Goal: Transaction & Acquisition: Purchase product/service

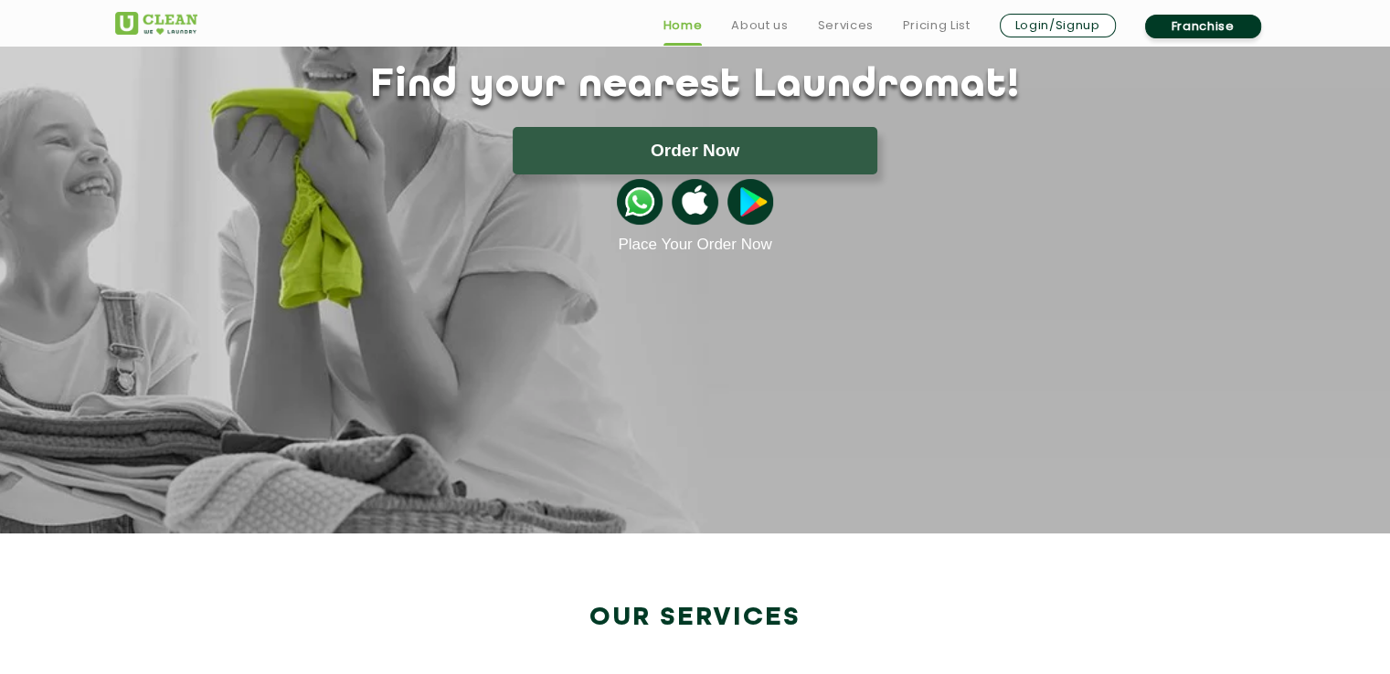
scroll to position [183, 0]
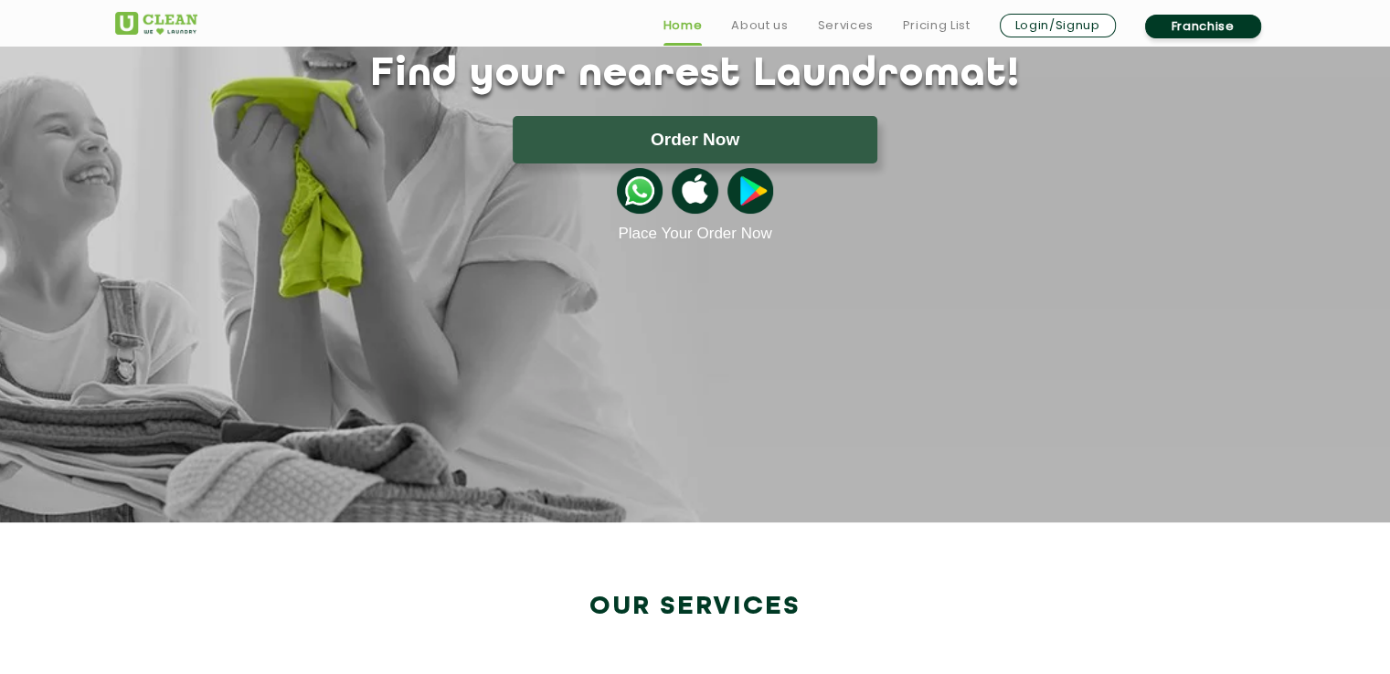
click at [1002, 368] on section "Find your nearest Laundromat! Please select the location Order Now Place Your O…" at bounding box center [695, 203] width 1390 height 640
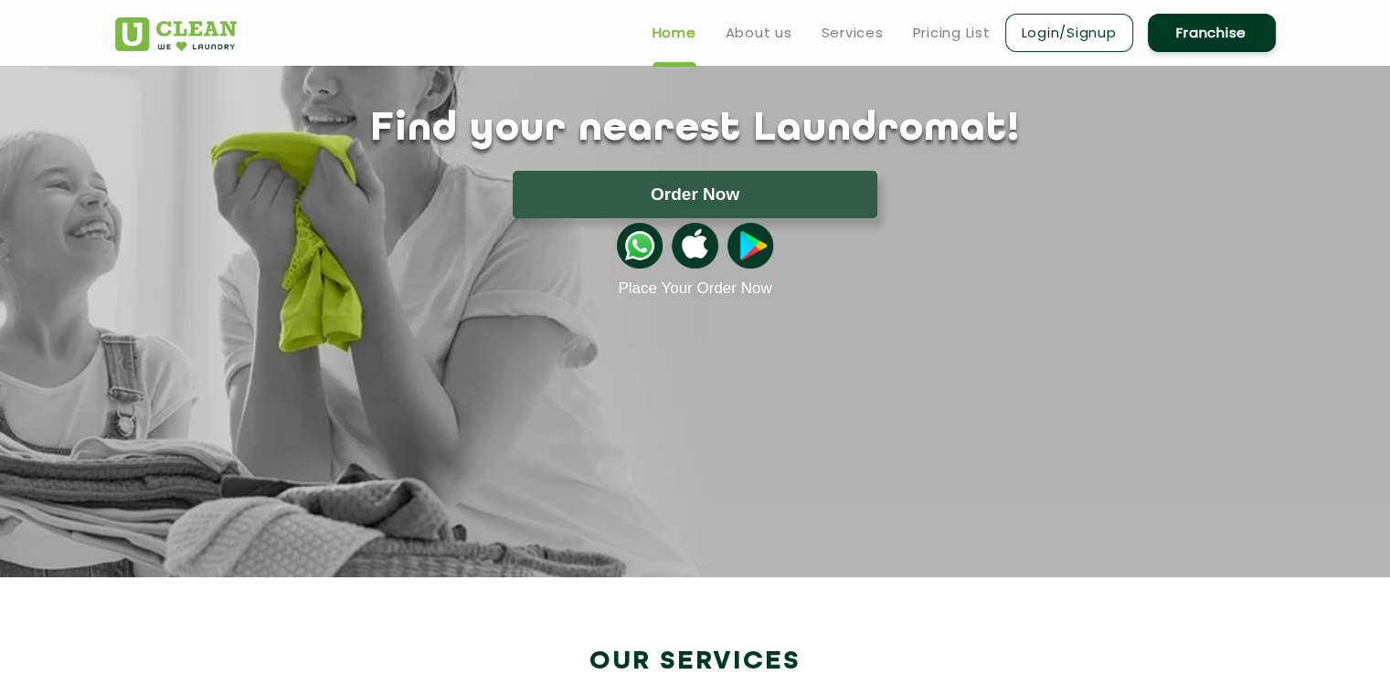
scroll to position [0, 0]
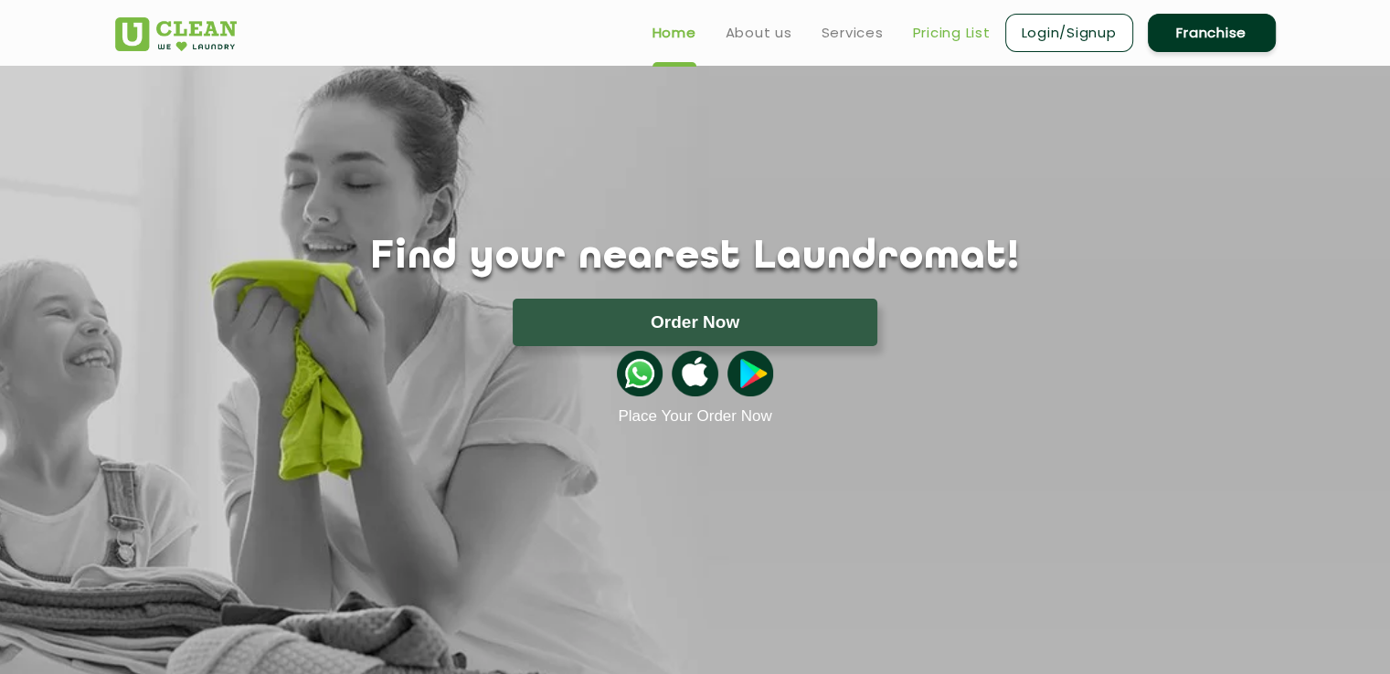
click at [927, 26] on link "Pricing List" at bounding box center [952, 33] width 78 height 22
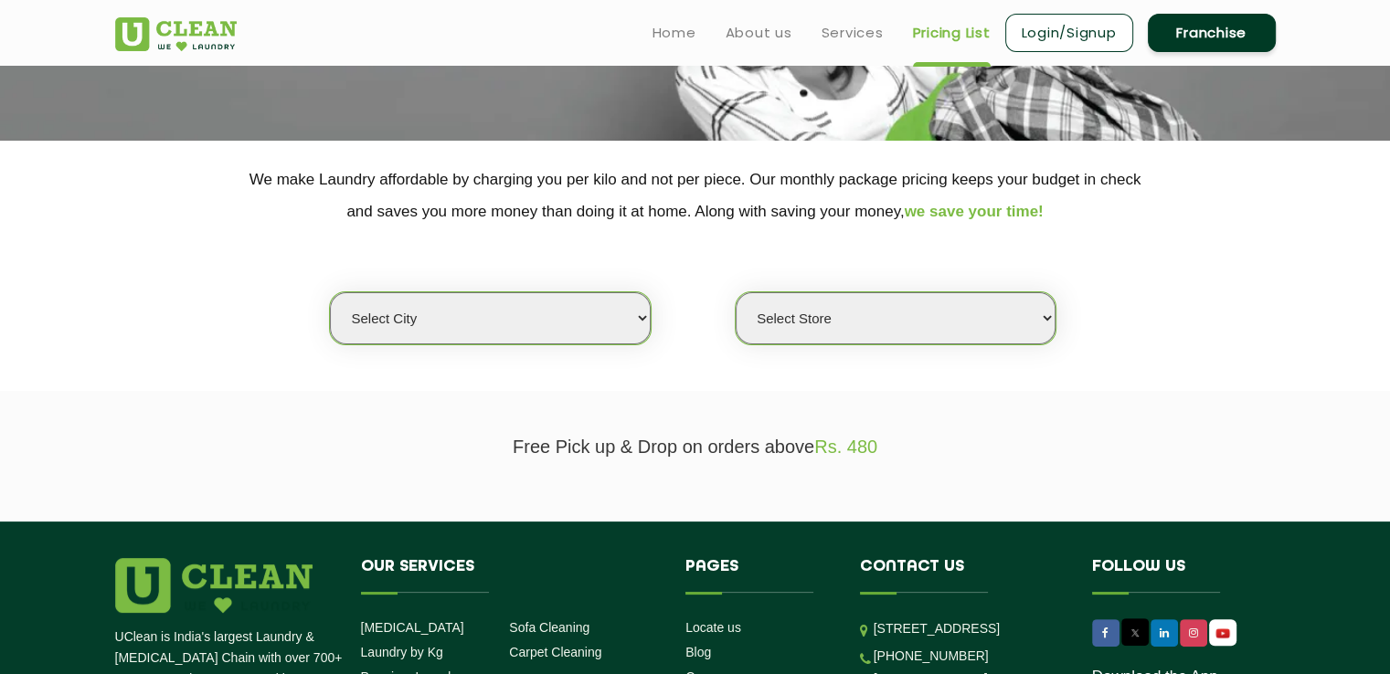
scroll to position [365, 0]
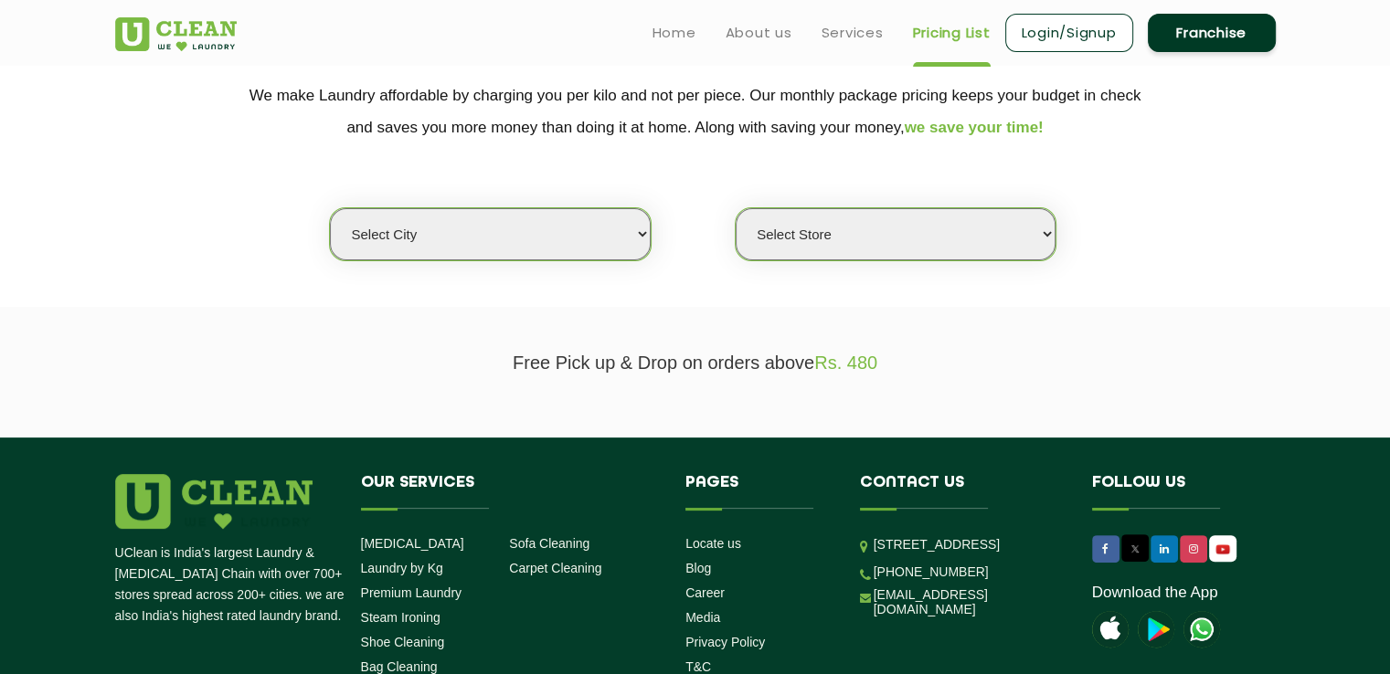
click at [547, 268] on section "We make Laundry affordable by charging you per kilo and not per piece. Our mont…" at bounding box center [695, 182] width 1390 height 250
click at [561, 245] on select "Select city [GEOGRAPHIC_DATA] [GEOGRAPHIC_DATA] [GEOGRAPHIC_DATA] [GEOGRAPHIC_D…" at bounding box center [490, 234] width 320 height 52
select select "4"
click at [330, 208] on select "Select city [GEOGRAPHIC_DATA] [GEOGRAPHIC_DATA] [GEOGRAPHIC_DATA] [GEOGRAPHIC_D…" at bounding box center [490, 234] width 320 height 52
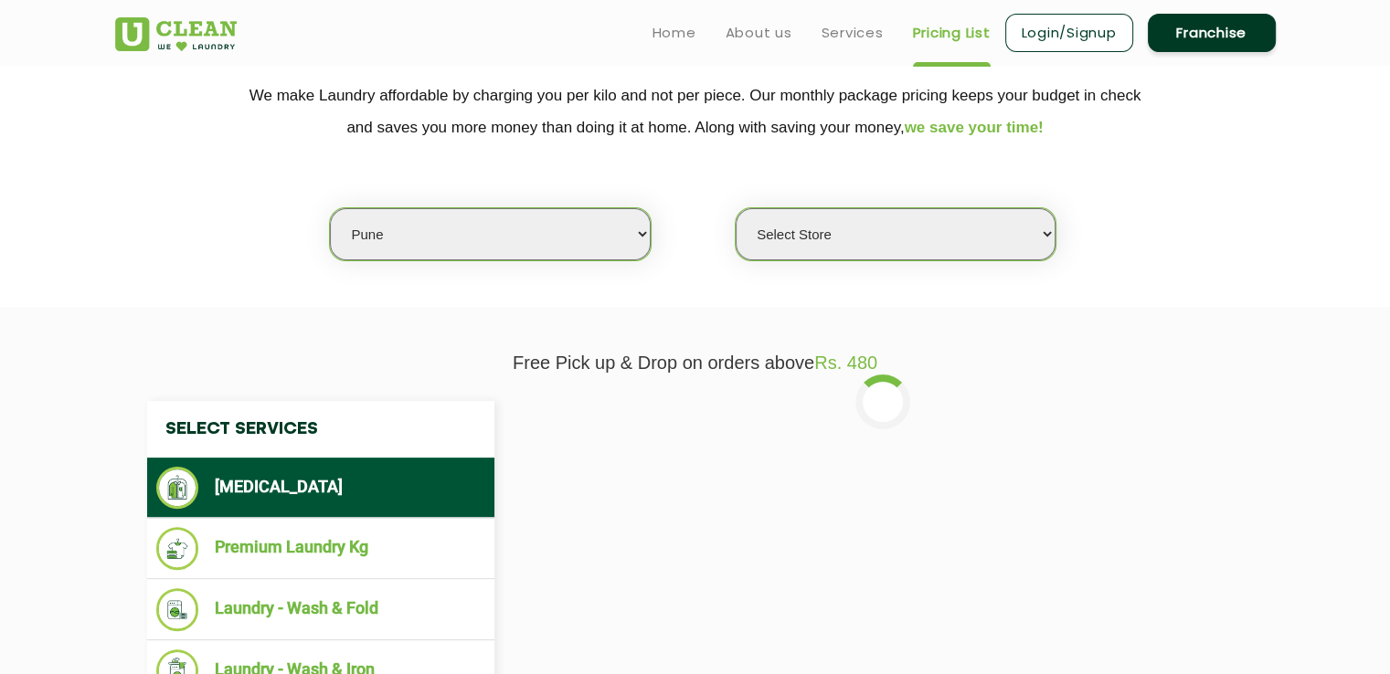
click at [901, 257] on select "Select Store [GEOGRAPHIC_DATA] [GEOGRAPHIC_DATA] [GEOGRAPHIC_DATA] [GEOGRAPHIC_…" at bounding box center [895, 234] width 320 height 52
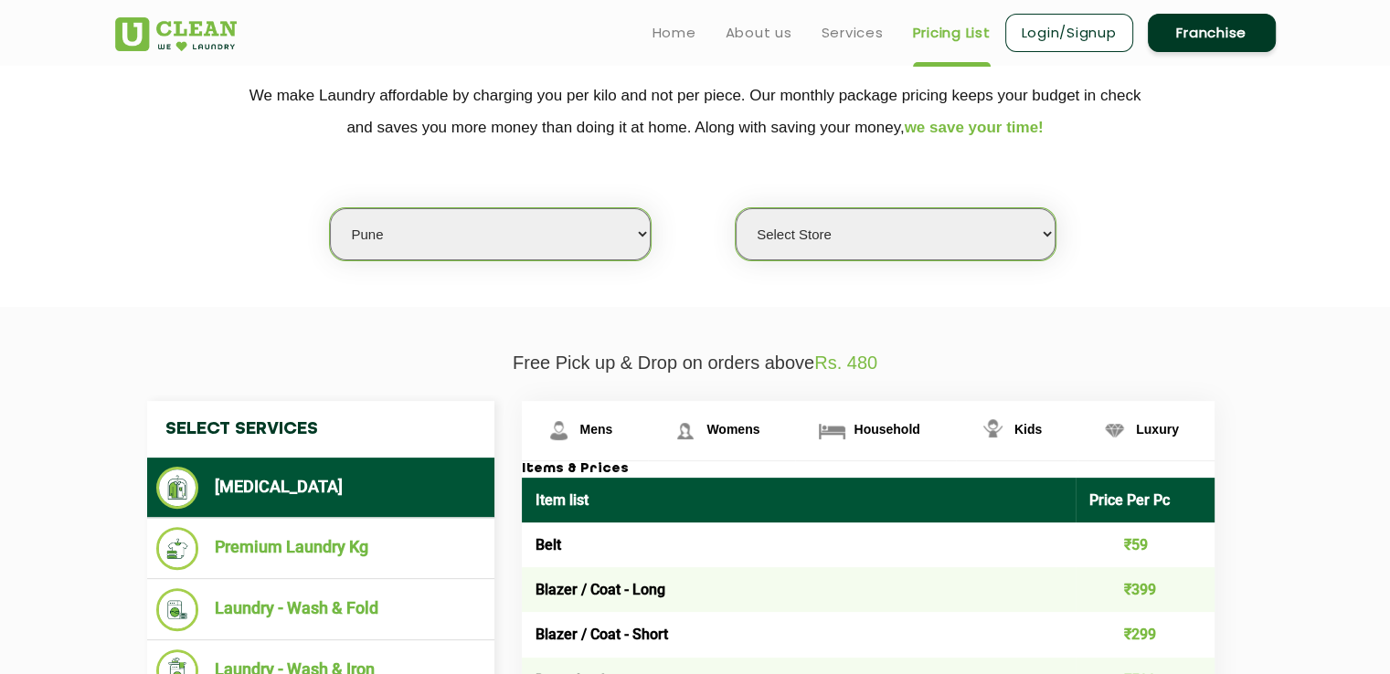
select select "155"
click at [735, 208] on select "Select Store [GEOGRAPHIC_DATA] [GEOGRAPHIC_DATA] [GEOGRAPHIC_DATA] [GEOGRAPHIC_…" at bounding box center [895, 234] width 320 height 52
click at [1192, 286] on section "We make Laundry affordable by charging you per kilo and not per piece. Our mont…" at bounding box center [695, 182] width 1390 height 250
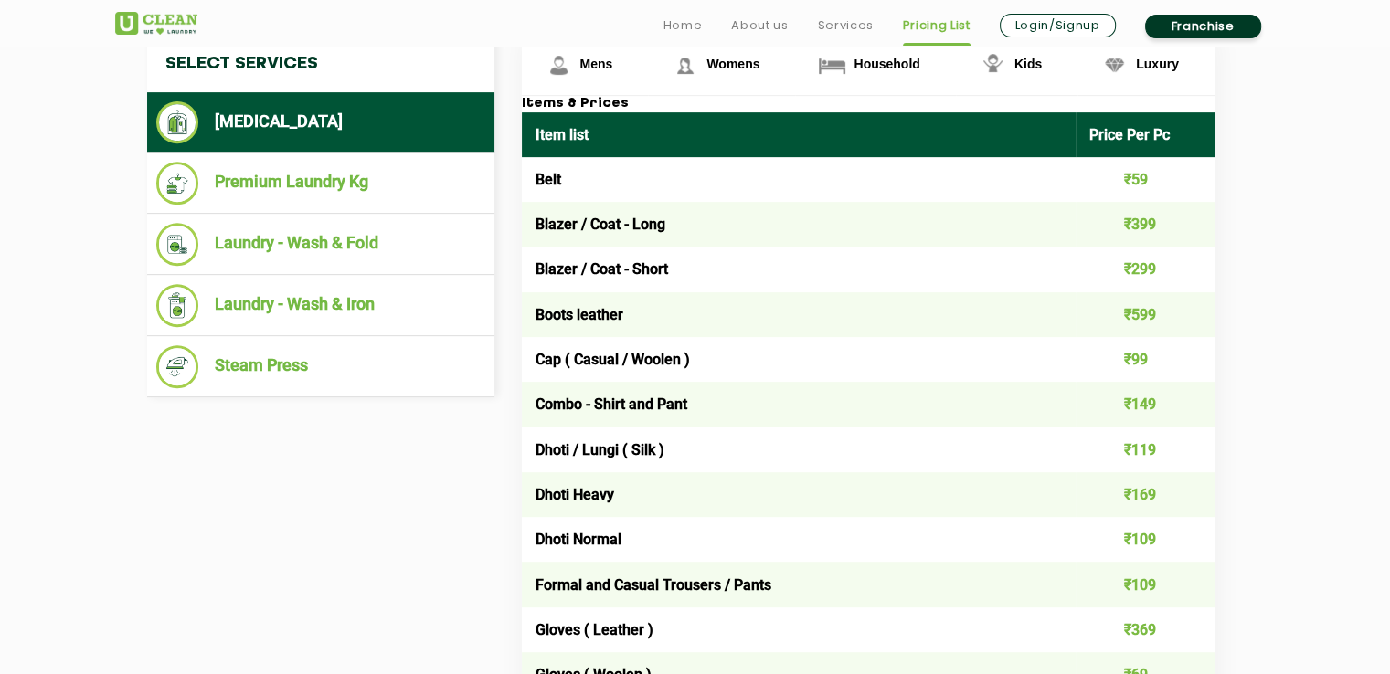
scroll to position [822, 0]
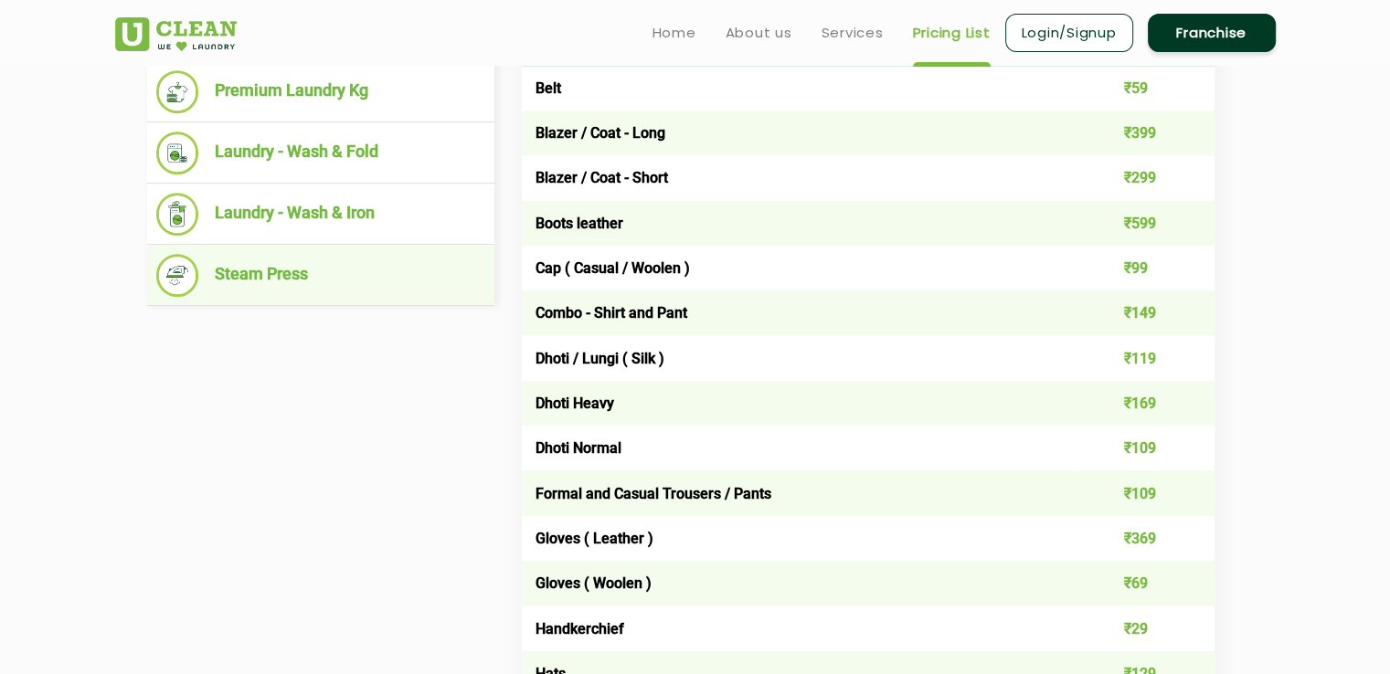
click at [460, 274] on li "Steam Press" at bounding box center [320, 275] width 329 height 43
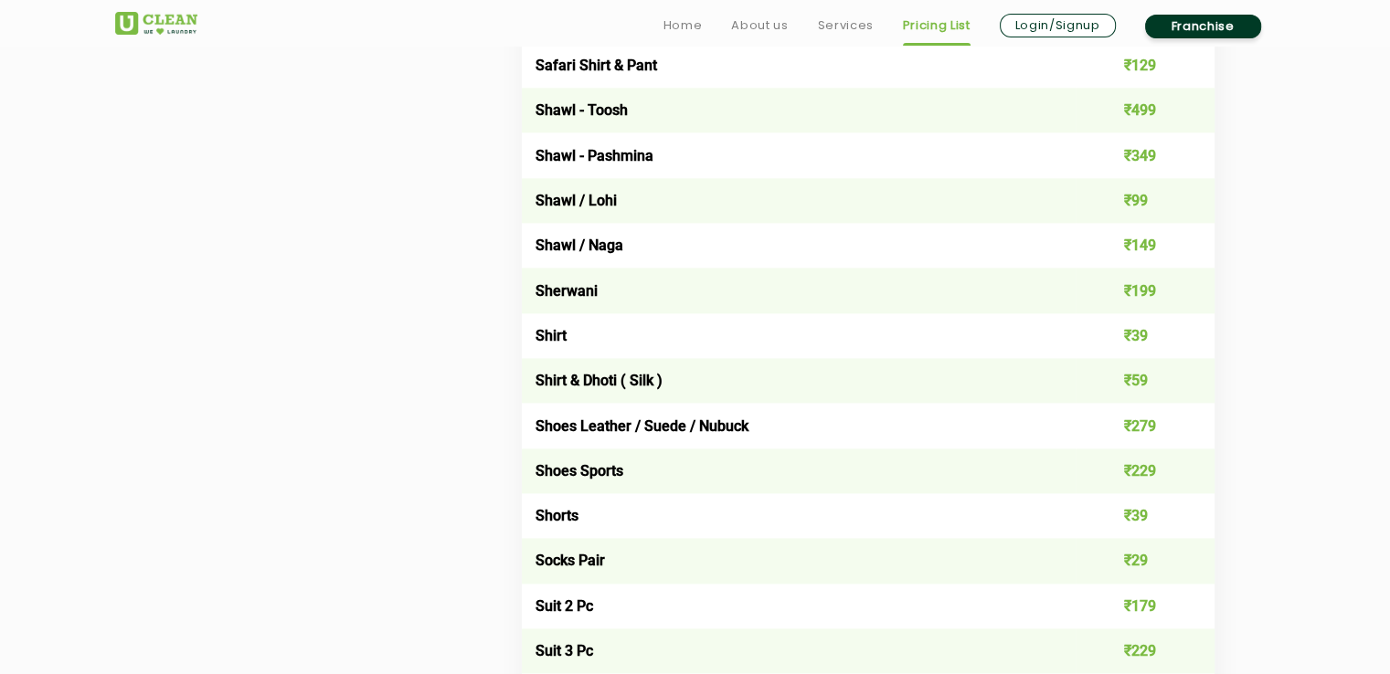
scroll to position [2650, 0]
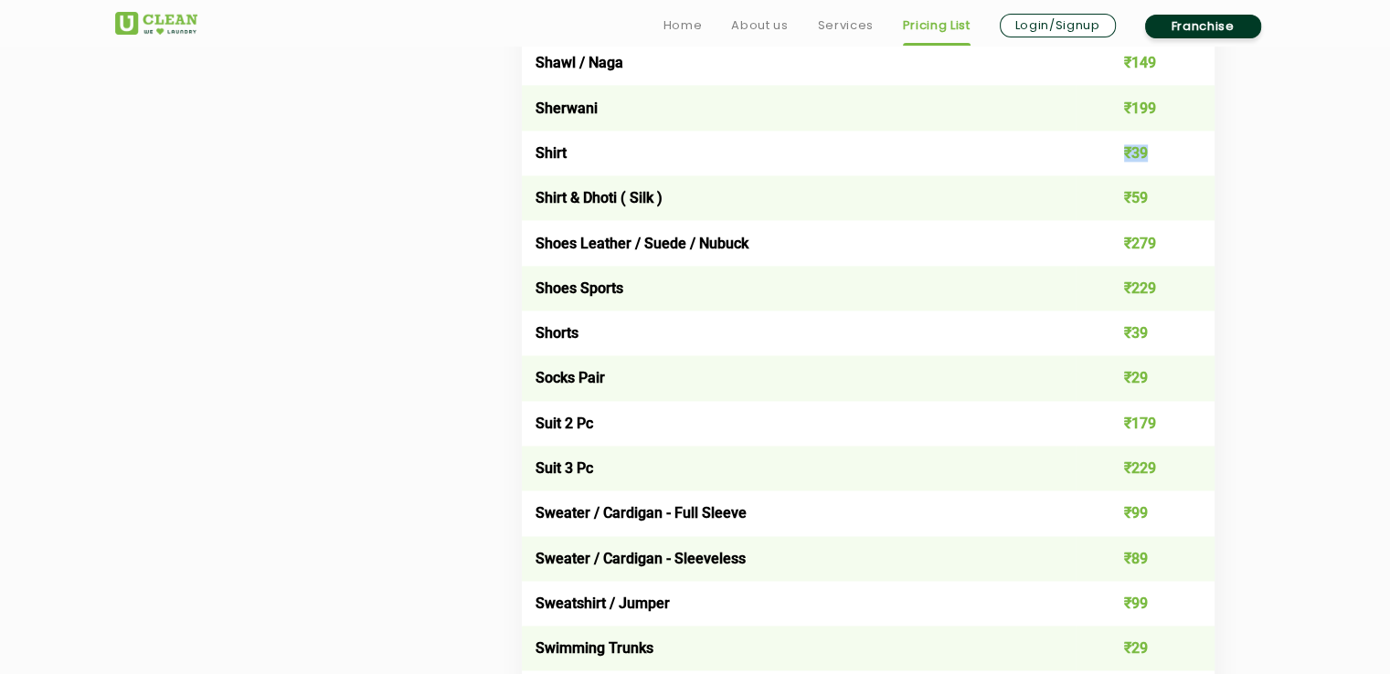
drag, startPoint x: 1126, startPoint y: 165, endPoint x: 1165, endPoint y: 155, distance: 40.6
click at [1165, 155] on td "₹39" at bounding box center [1144, 153] width 139 height 45
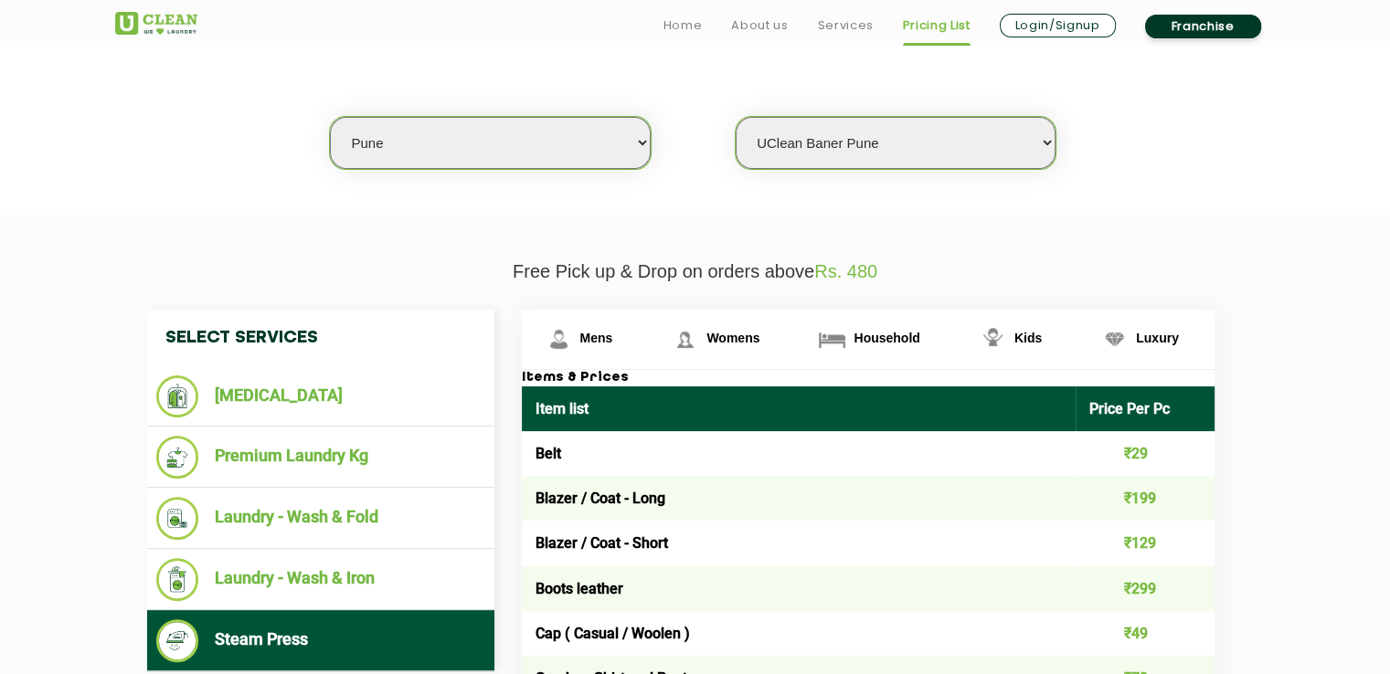
scroll to position [548, 0]
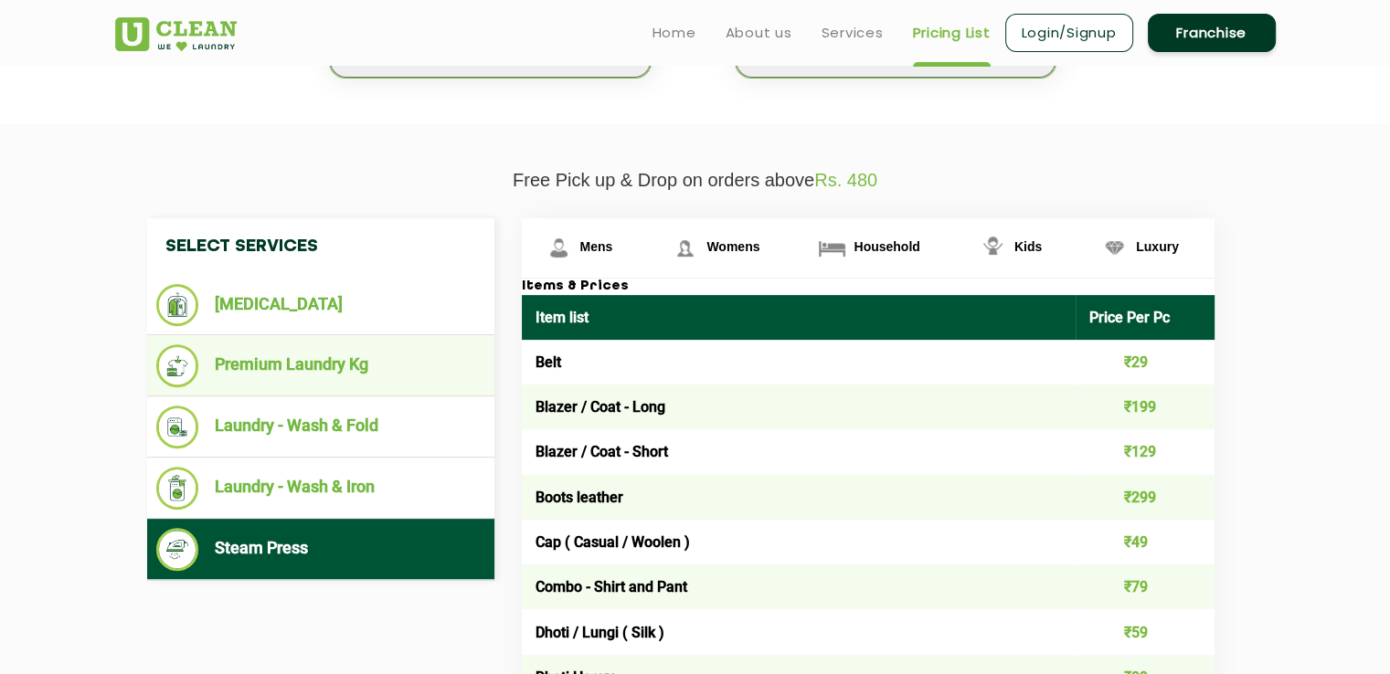
click at [431, 382] on li "Premium Laundry Kg" at bounding box center [320, 365] width 329 height 43
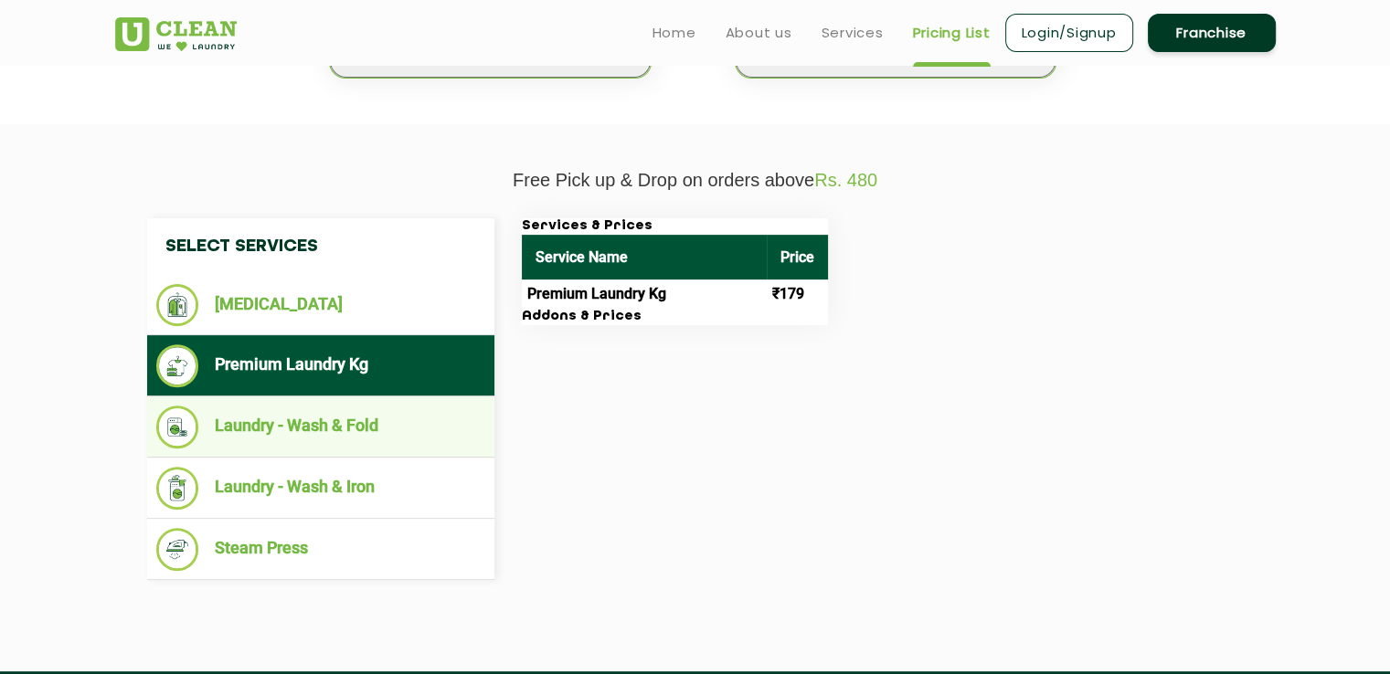
click at [376, 410] on li "Laundry - Wash & Fold" at bounding box center [320, 427] width 329 height 43
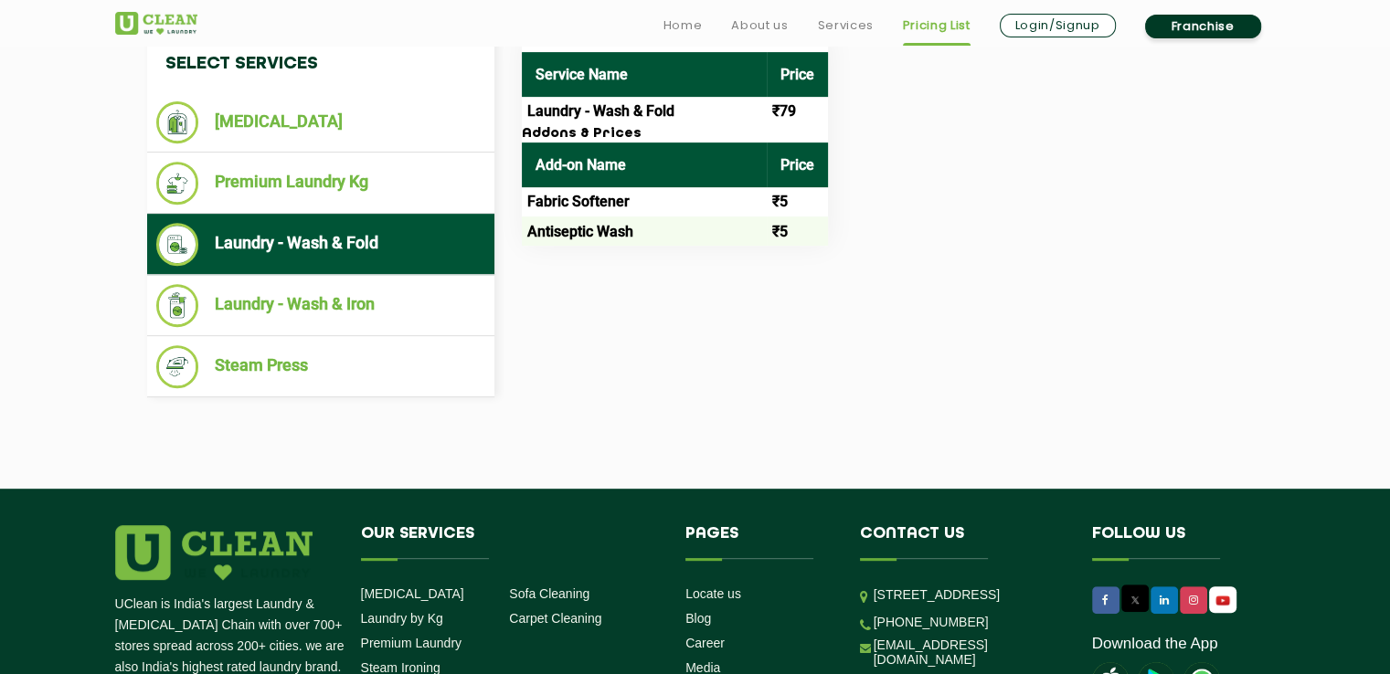
scroll to position [982, 0]
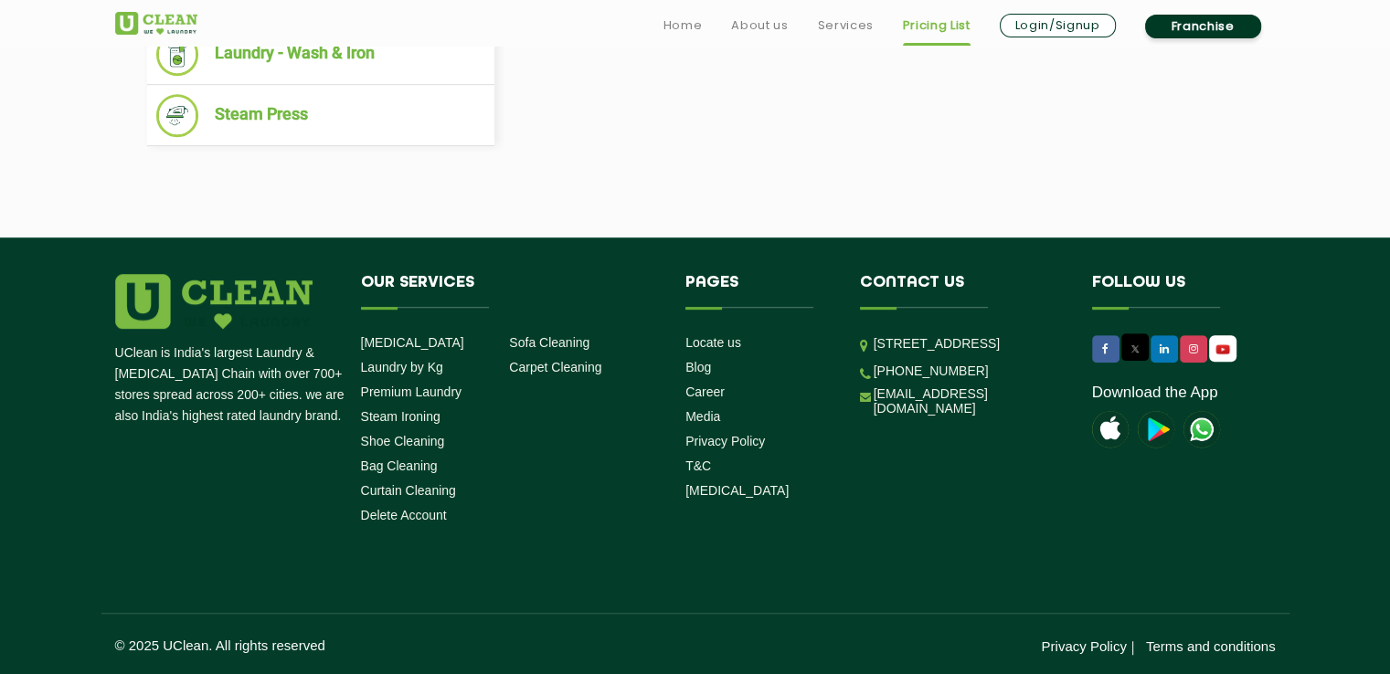
click at [717, 333] on li "Locate us" at bounding box center [758, 341] width 147 height 17
click at [720, 340] on link "Locate us" at bounding box center [713, 342] width 56 height 15
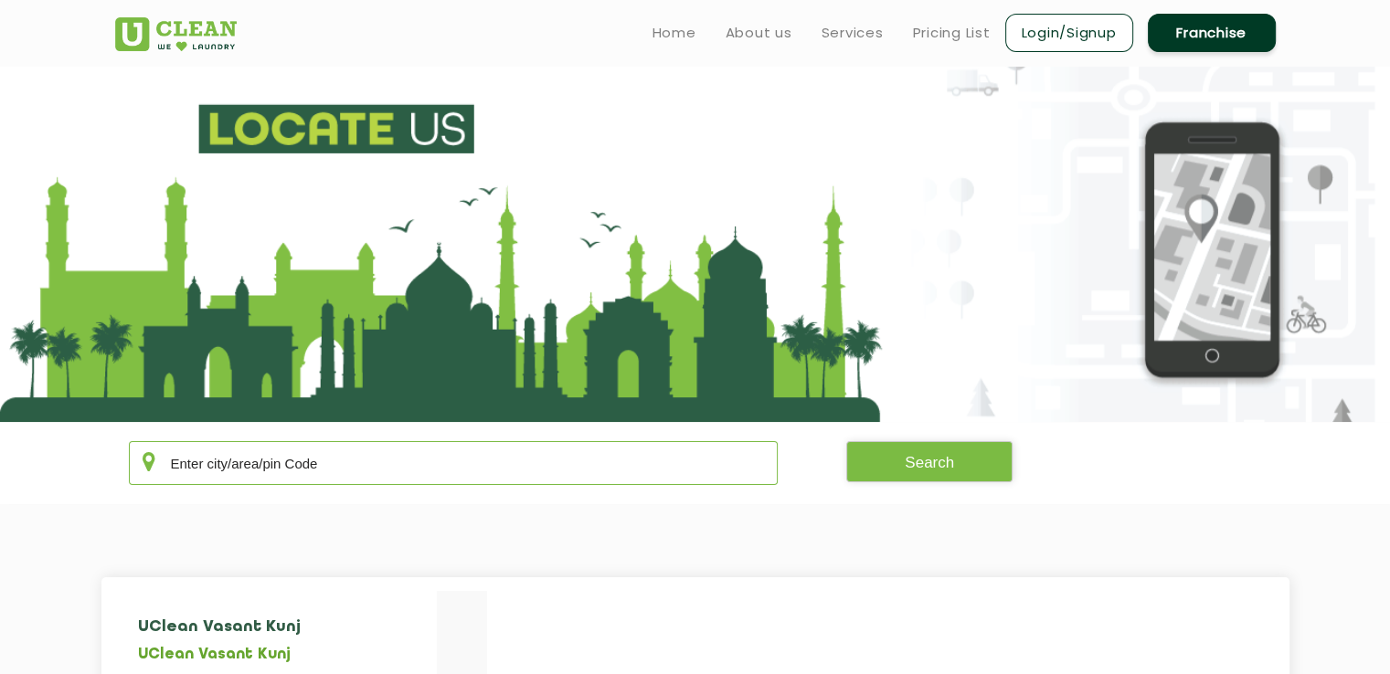
click at [524, 468] on input "text" at bounding box center [454, 463] width 650 height 44
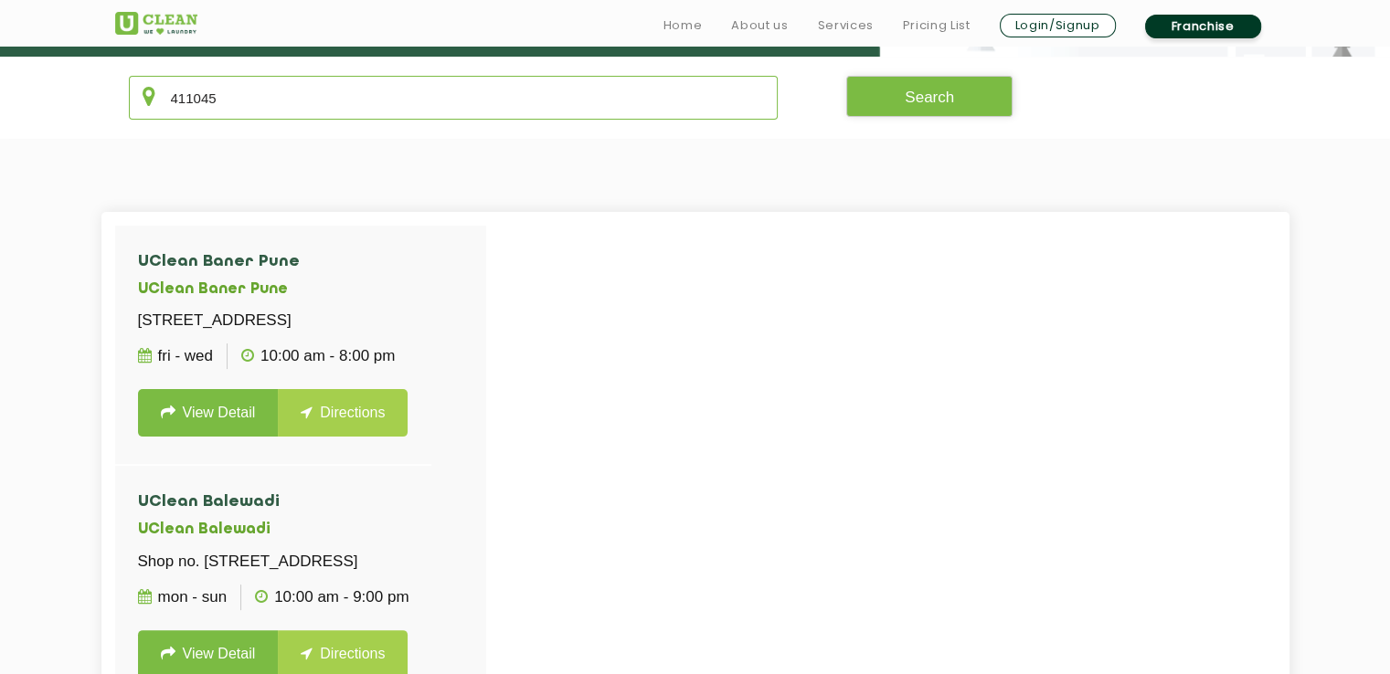
scroll to position [457, 0]
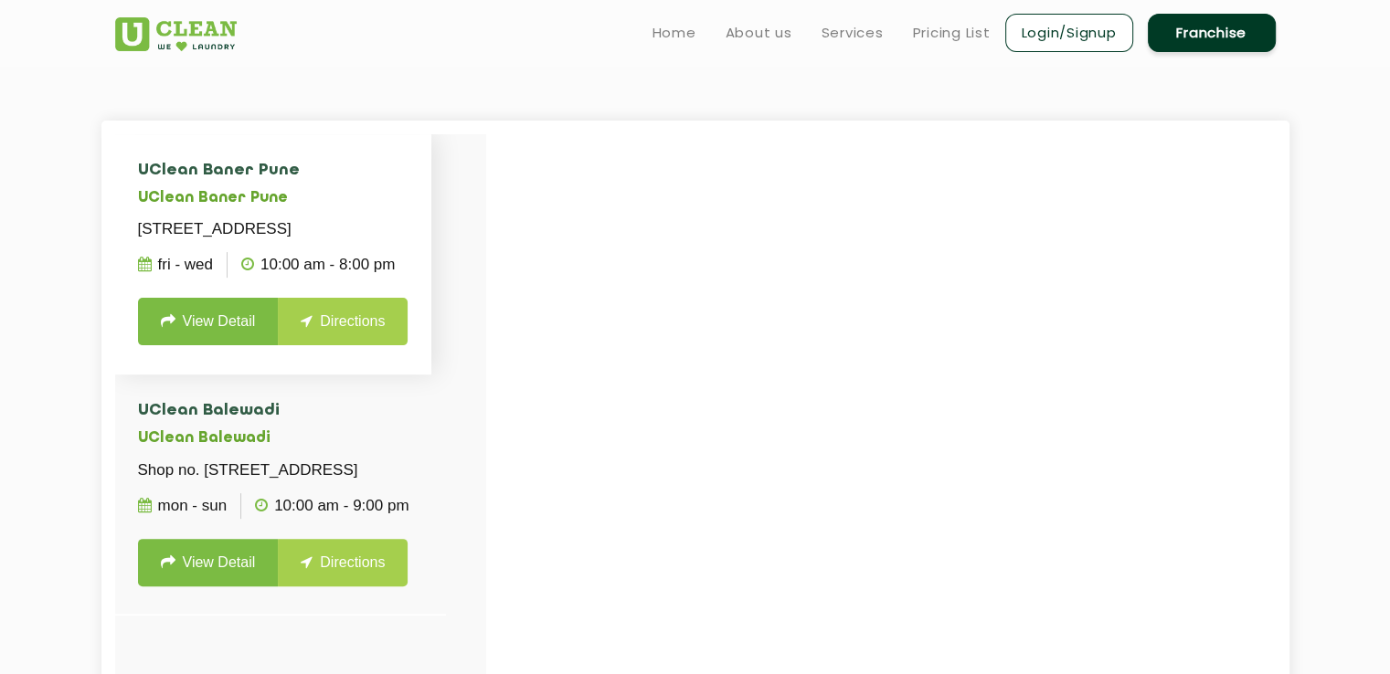
type input "411045"
click at [189, 345] on link "View Detail" at bounding box center [208, 322] width 141 height 48
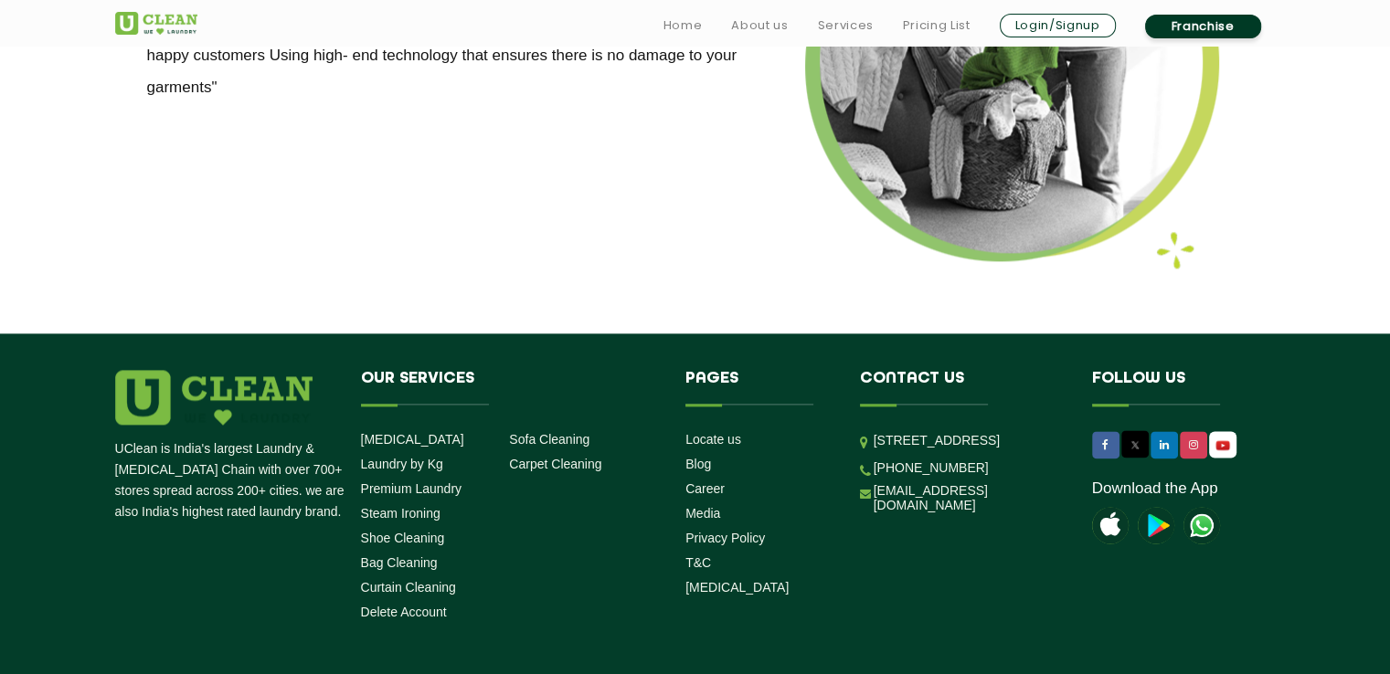
scroll to position [2375, 0]
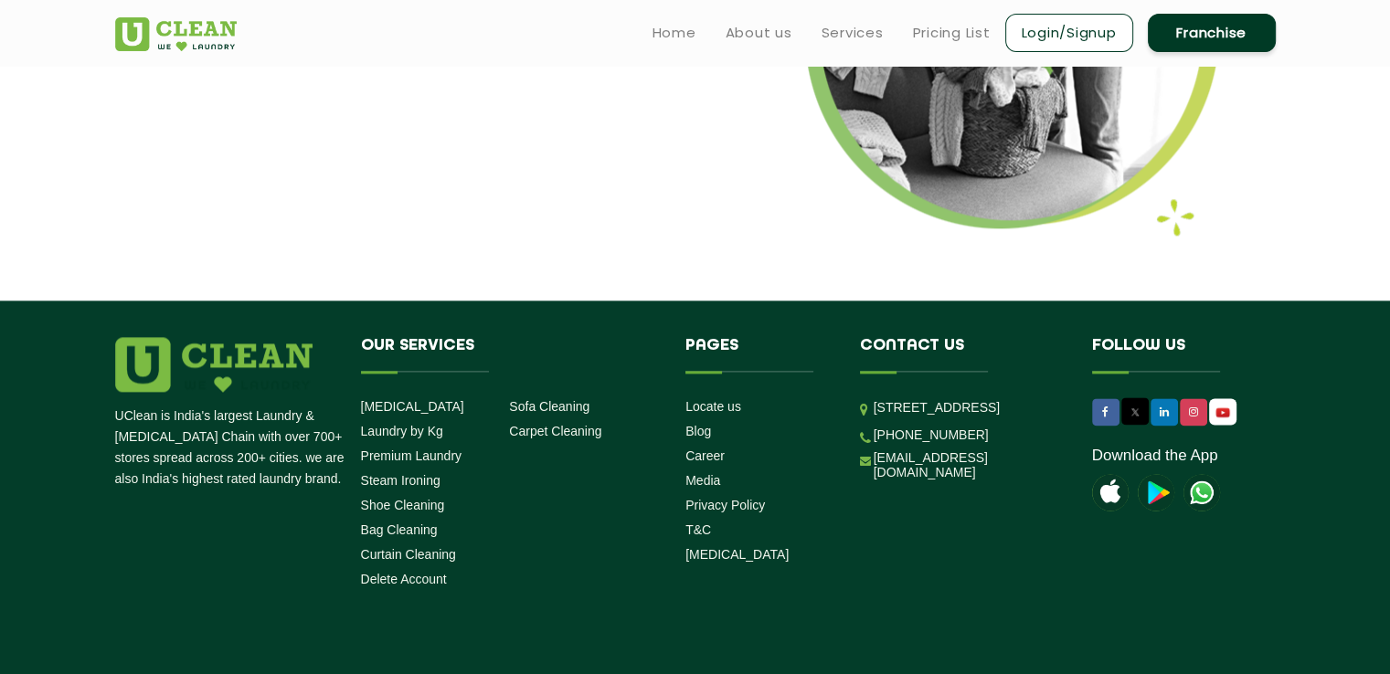
drag, startPoint x: 981, startPoint y: 399, endPoint x: 1009, endPoint y: 403, distance: 27.7
click at [1009, 403] on p "[STREET_ADDRESS]" at bounding box center [968, 407] width 191 height 21
click at [1020, 407] on p "[STREET_ADDRESS]" at bounding box center [968, 407] width 191 height 21
click at [1009, 405] on p "[STREET_ADDRESS]" at bounding box center [968, 407] width 191 height 21
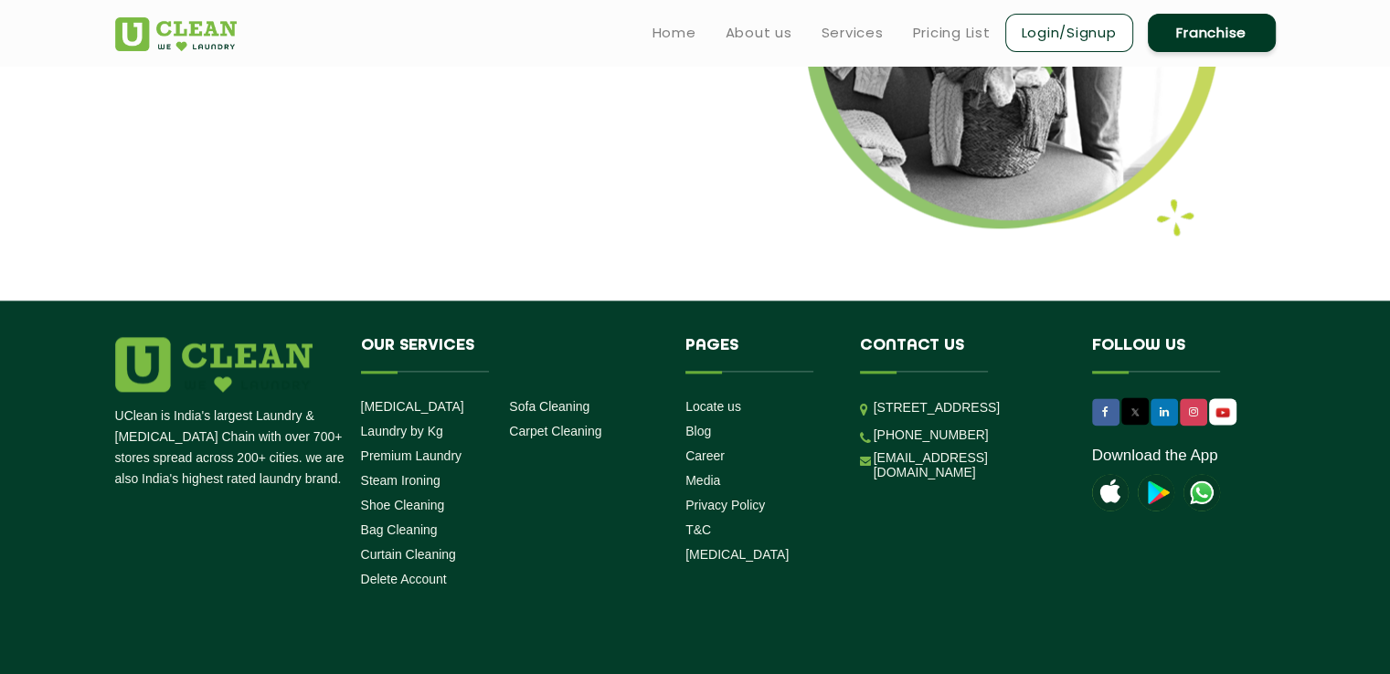
click at [1038, 414] on p "[STREET_ADDRESS]" at bounding box center [968, 407] width 191 height 21
click at [891, 418] on p "[STREET_ADDRESS]" at bounding box center [968, 407] width 191 height 21
click at [921, 418] on p "[STREET_ADDRESS]" at bounding box center [968, 407] width 191 height 21
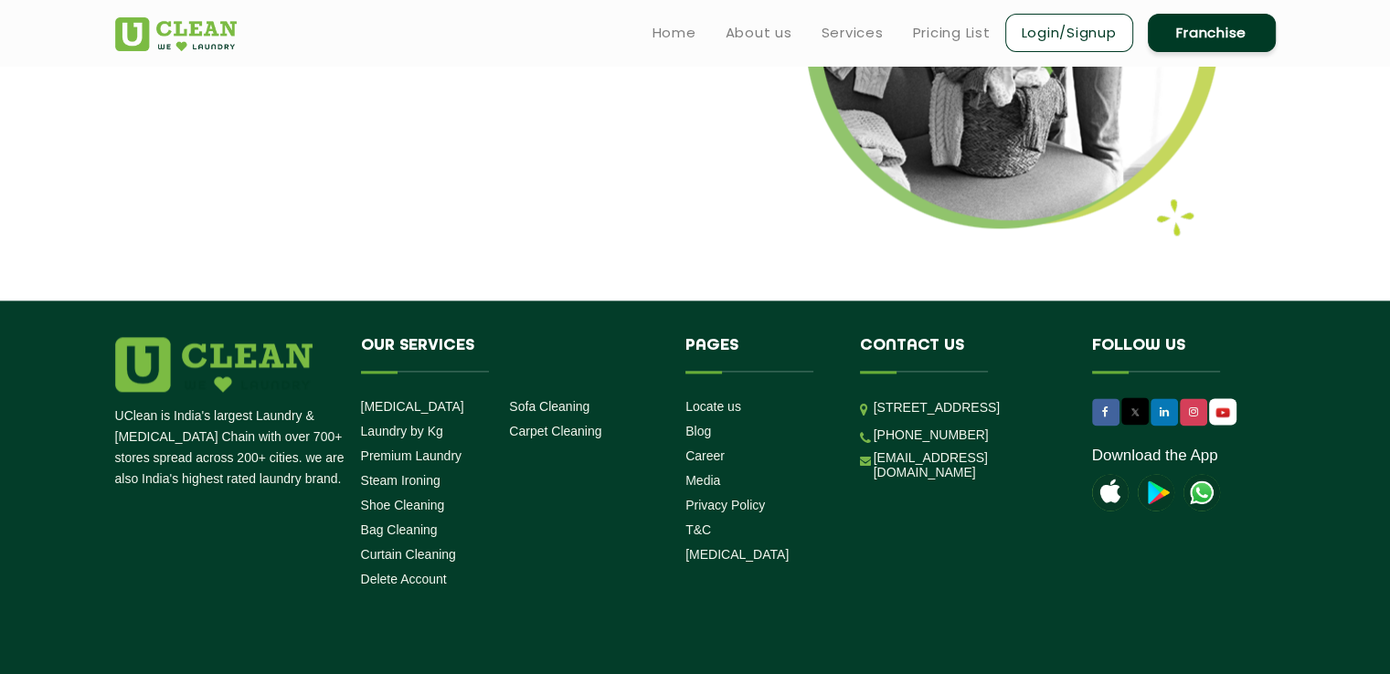
click at [921, 418] on p "[STREET_ADDRESS]" at bounding box center [968, 407] width 191 height 21
click at [994, 418] on p "[STREET_ADDRESS]" at bounding box center [968, 407] width 191 height 21
click at [926, 418] on p "[STREET_ADDRESS]" at bounding box center [968, 407] width 191 height 21
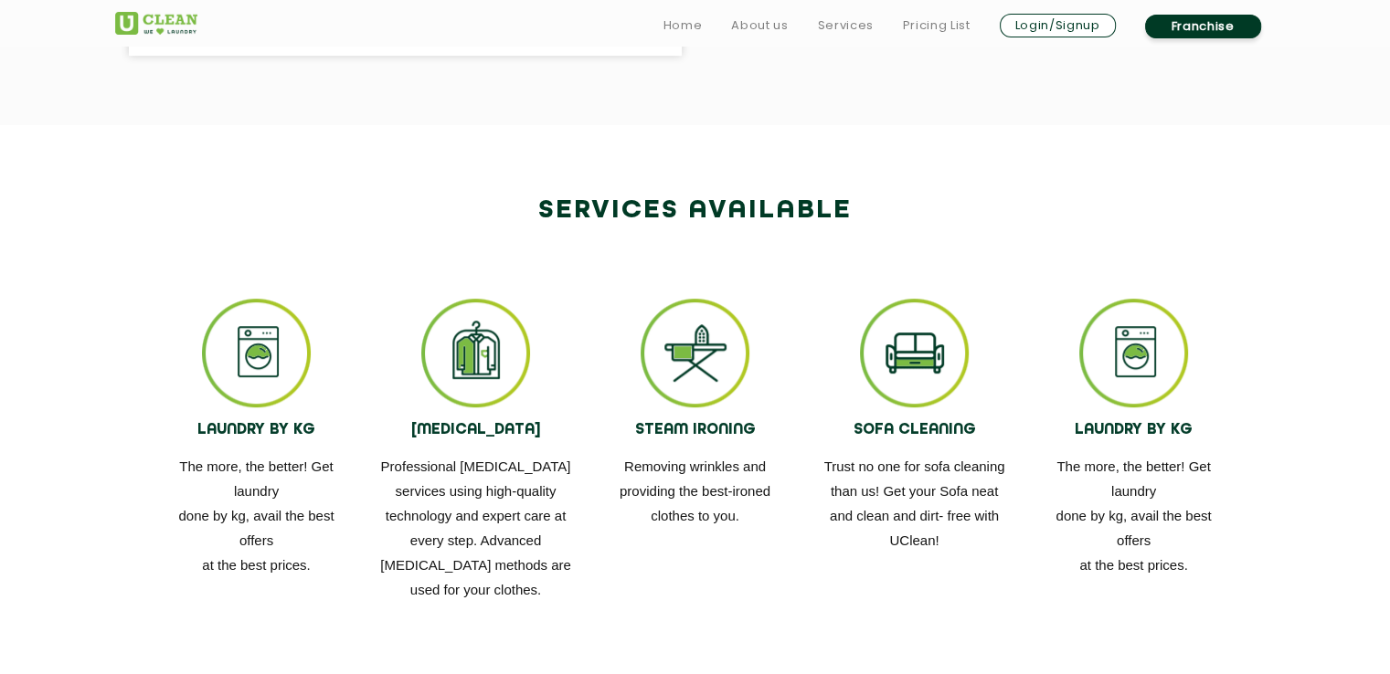
scroll to position [932, 0]
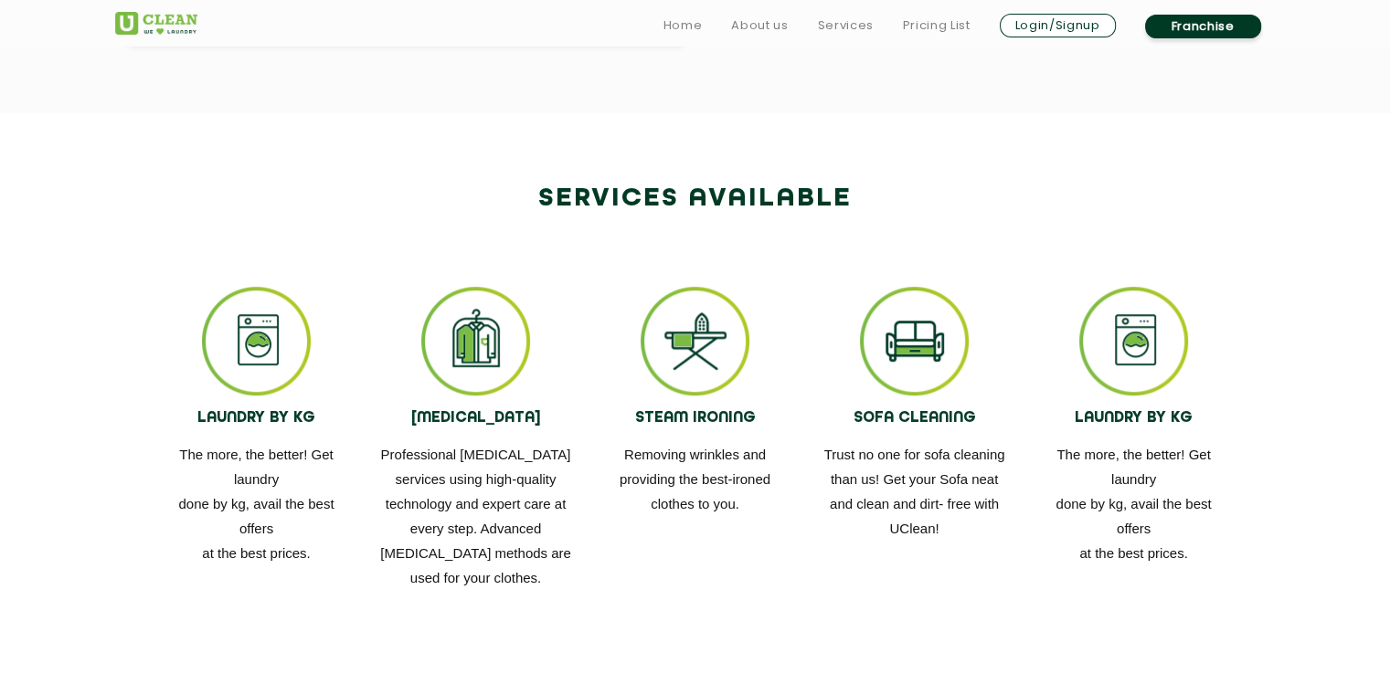
click at [1217, 342] on div "LAUNDRY BY KG The more, the better! Get laundry done by kg, avail the best offe…" at bounding box center [1134, 426] width 192 height 279
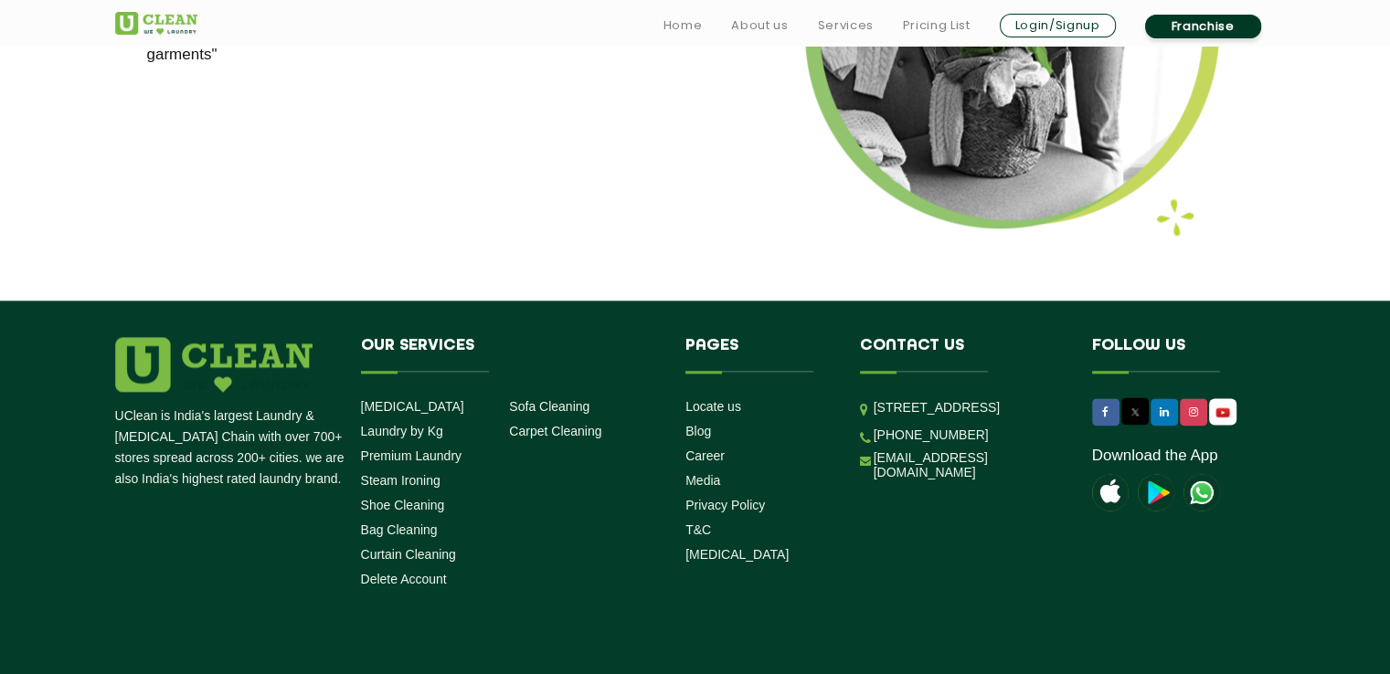
scroll to position [2441, 0]
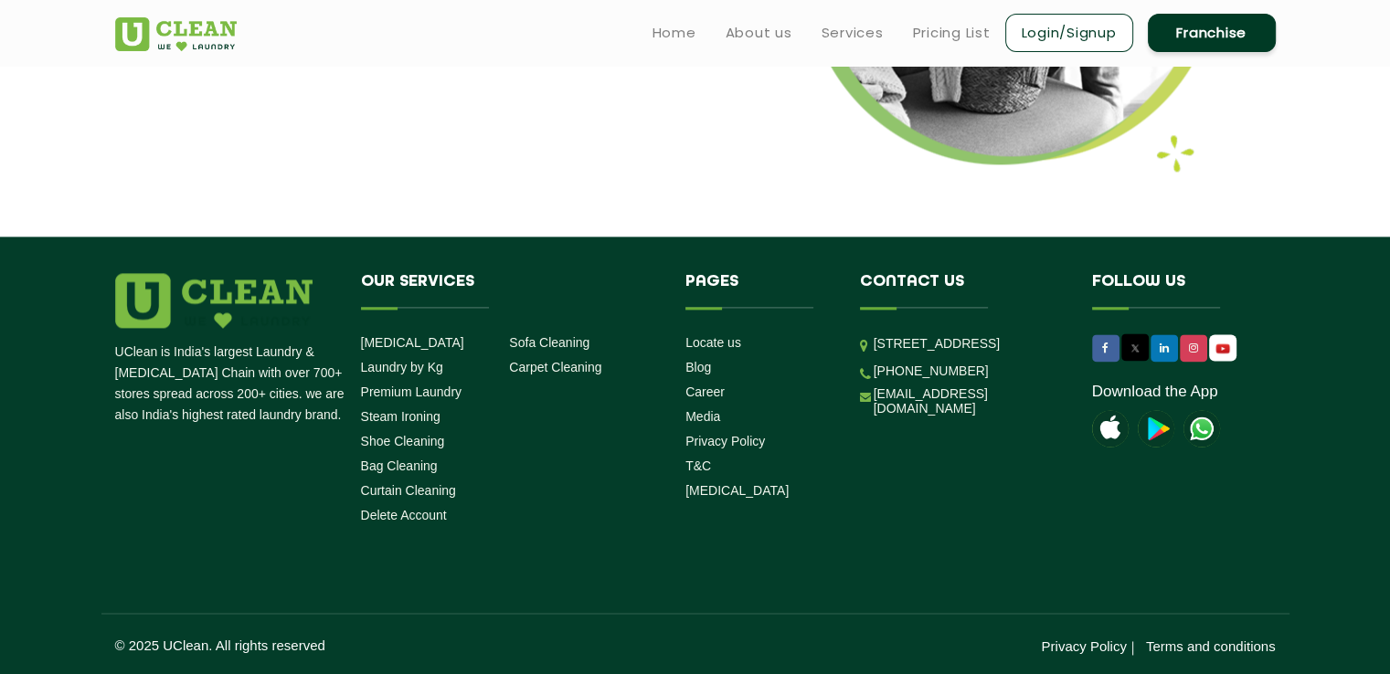
click at [970, 354] on p "[STREET_ADDRESS]" at bounding box center [968, 343] width 191 height 21
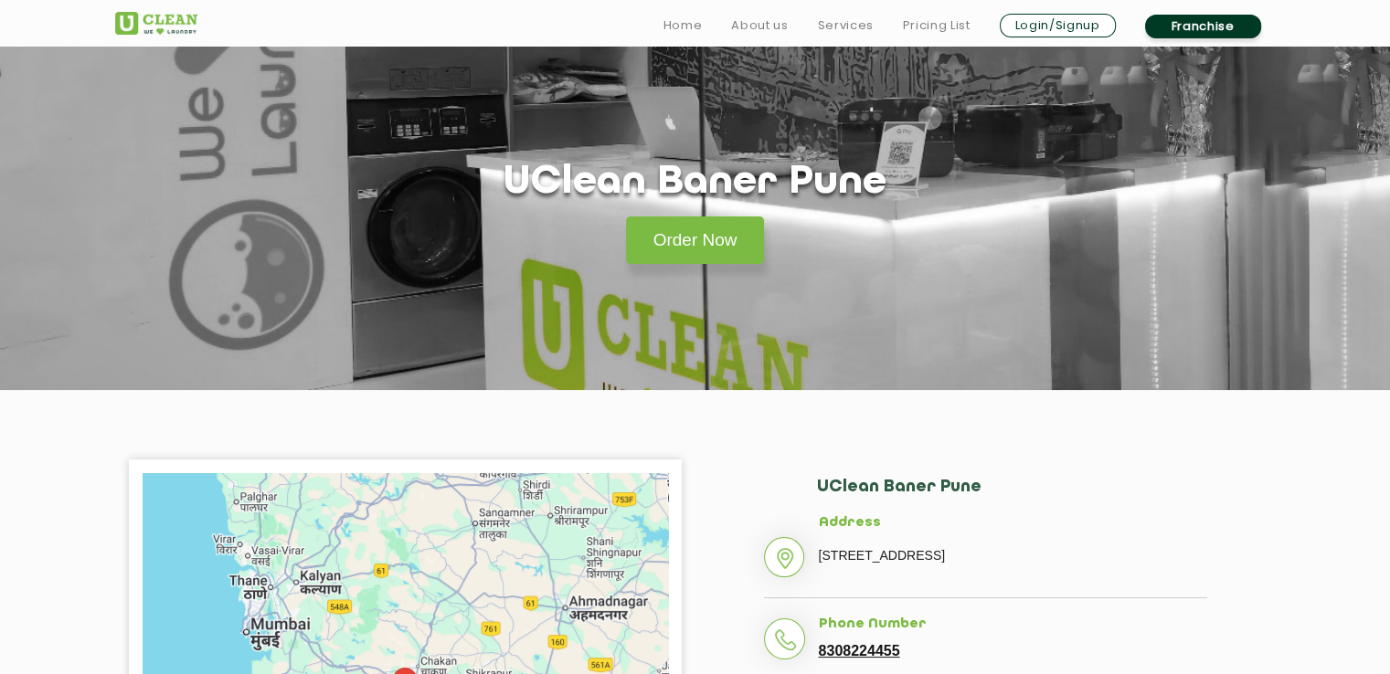
scroll to position [0, 0]
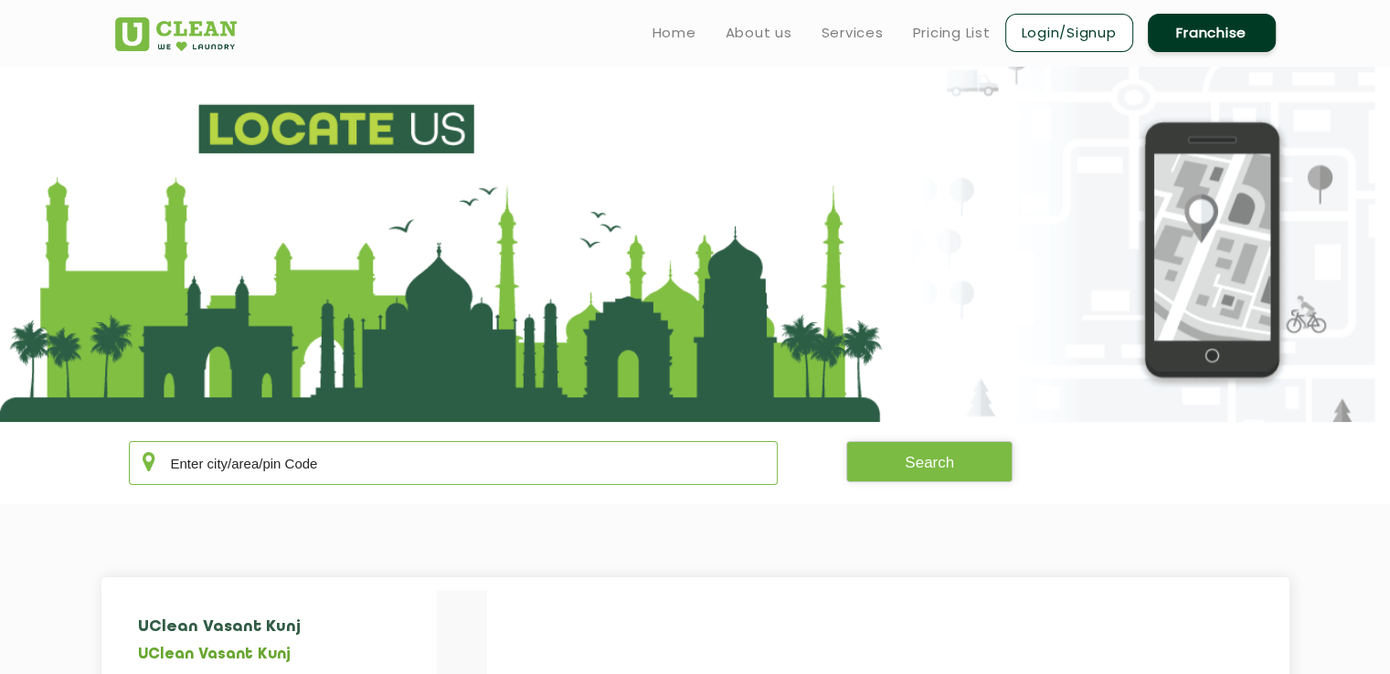
click at [468, 460] on input "text" at bounding box center [454, 463] width 650 height 44
click at [928, 479] on button "Search" at bounding box center [929, 461] width 166 height 41
click at [422, 463] on input "baner" at bounding box center [454, 463] width 650 height 44
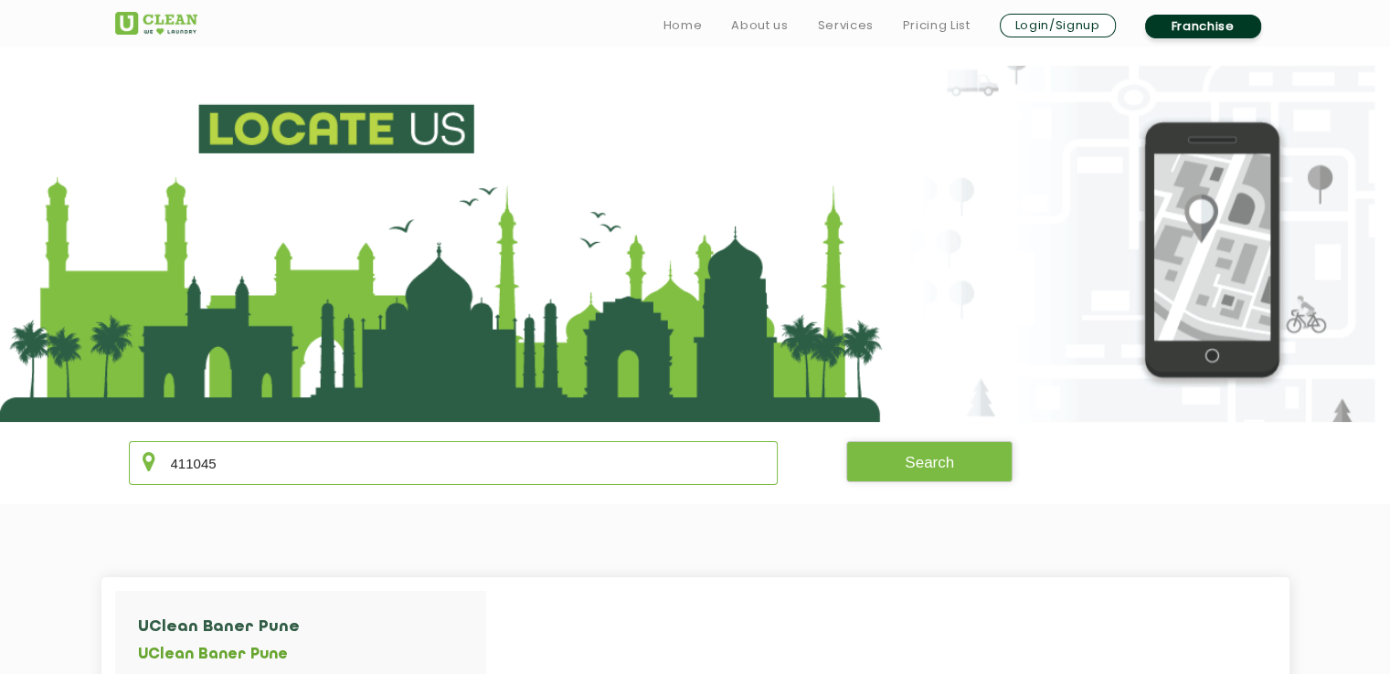
scroll to position [365, 0]
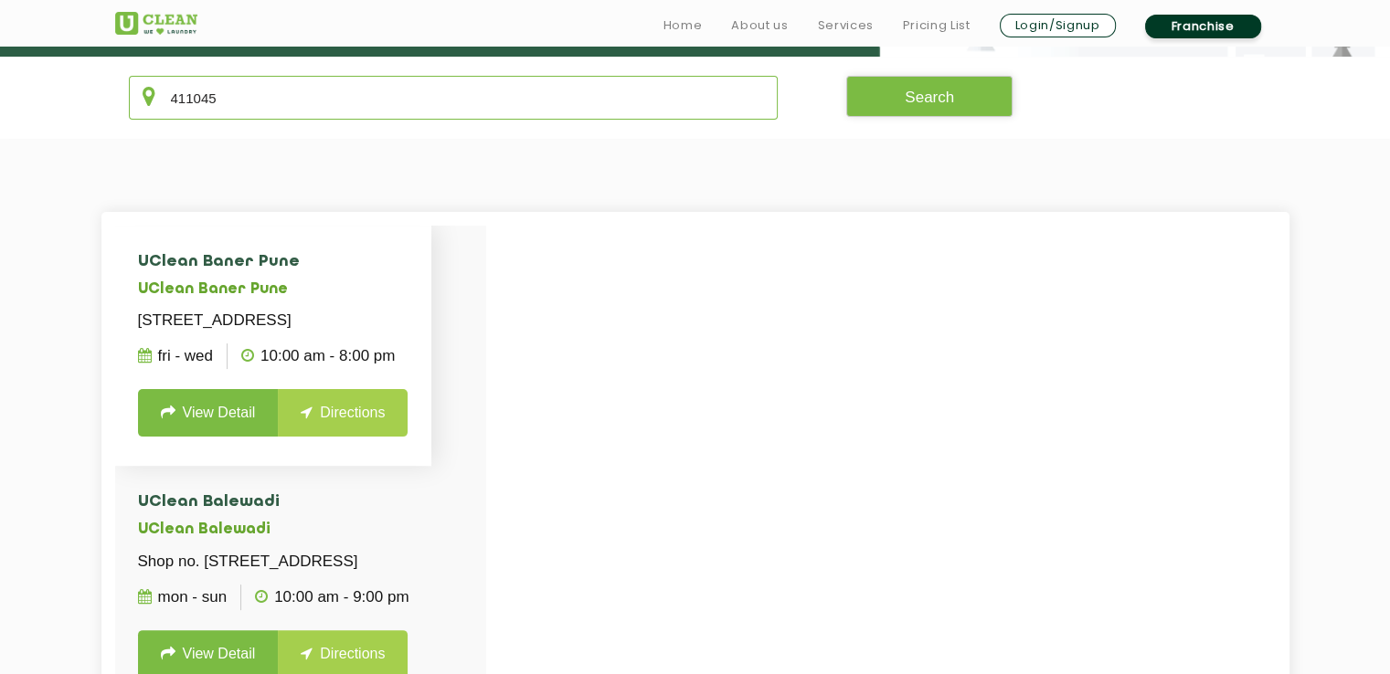
type input "411045"
click at [208, 428] on link "View Detail" at bounding box center [208, 413] width 141 height 48
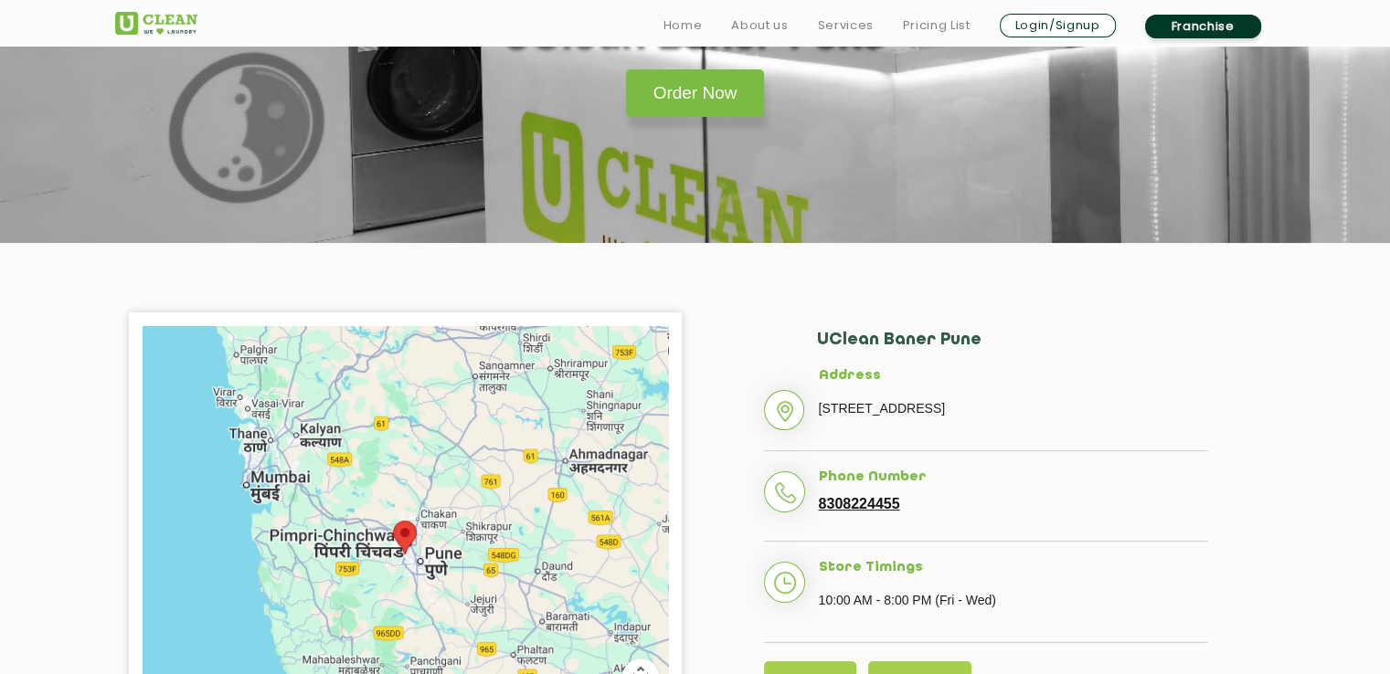
scroll to position [183, 0]
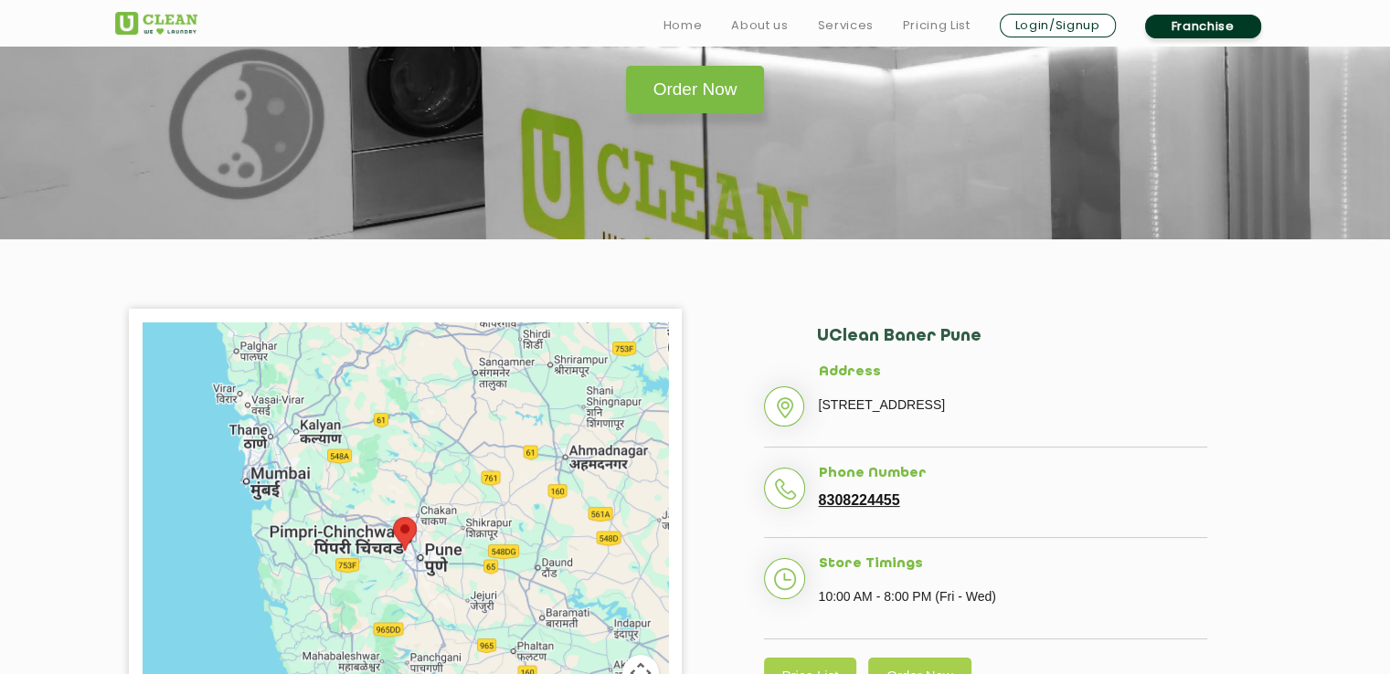
click at [417, 551] on div at bounding box center [405, 551] width 525 height 457
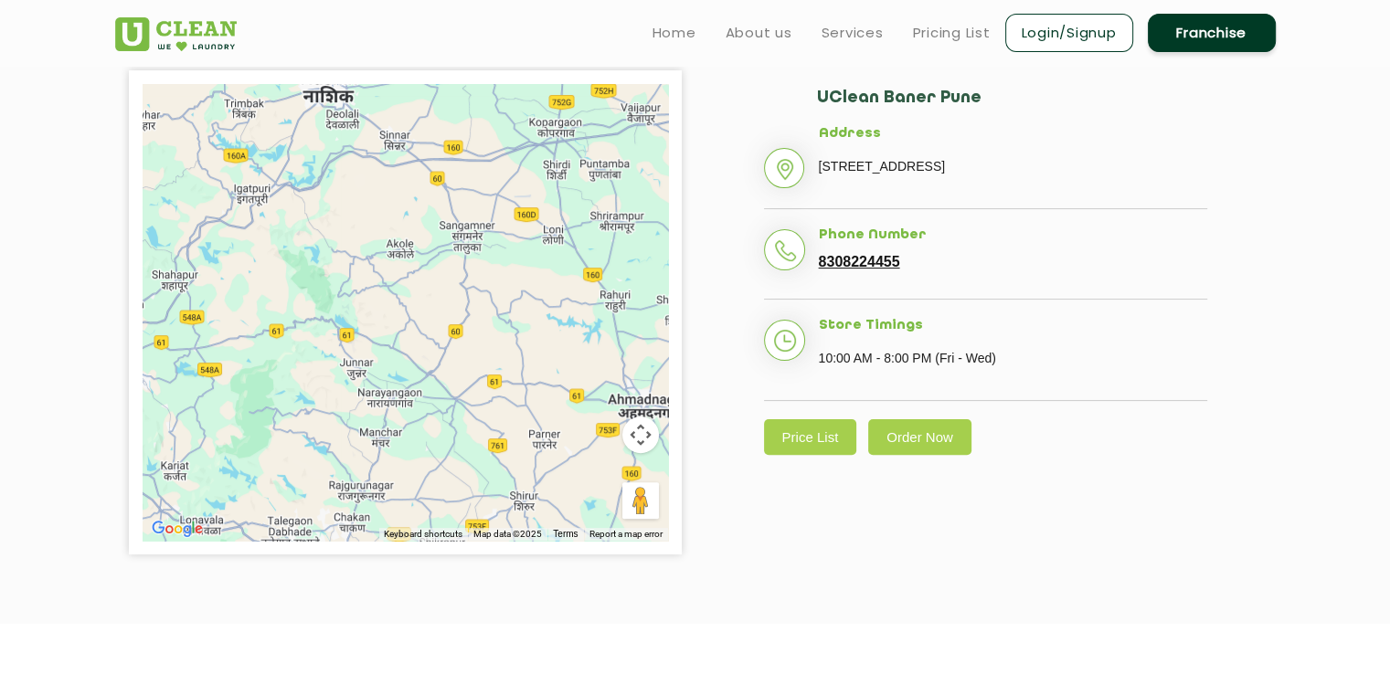
scroll to position [457, 0]
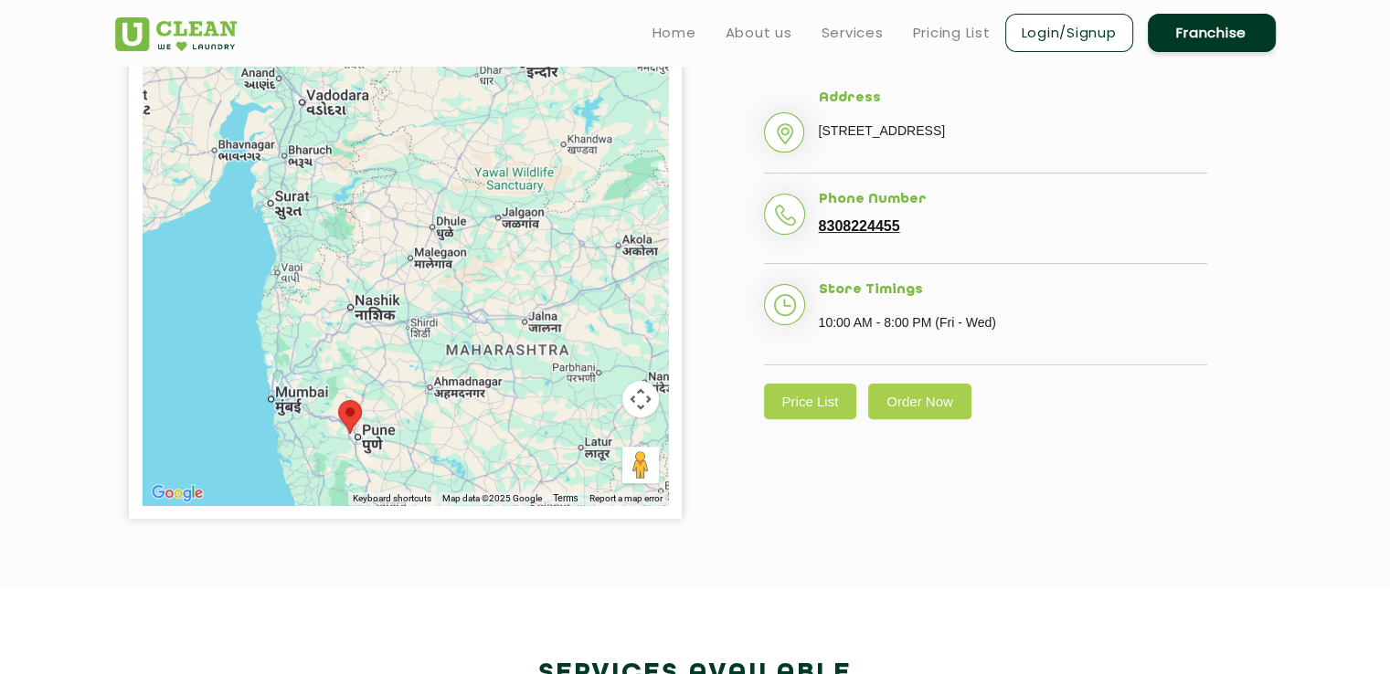
click at [632, 396] on button "Map camera controls" at bounding box center [640, 399] width 37 height 37
click at [362, 424] on img at bounding box center [350, 417] width 24 height 34
click at [338, 400] on area at bounding box center [338, 400] width 0 height 0
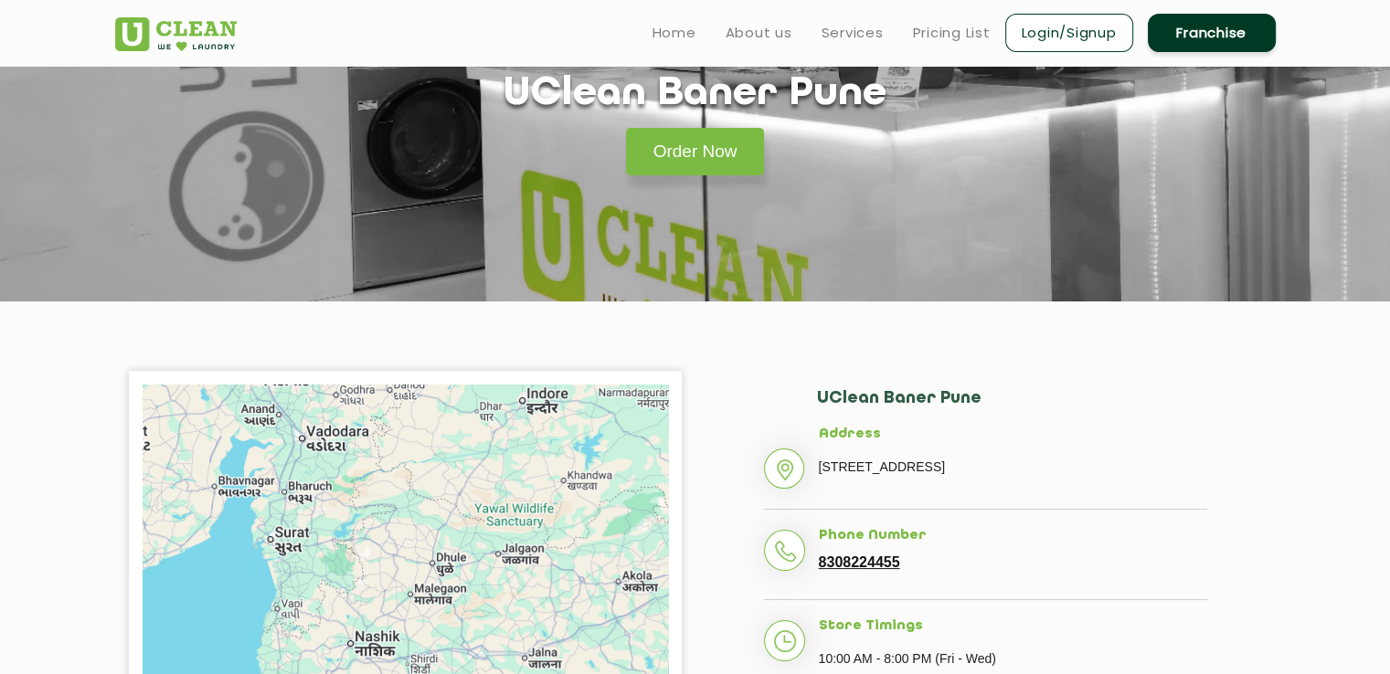
scroll to position [0, 0]
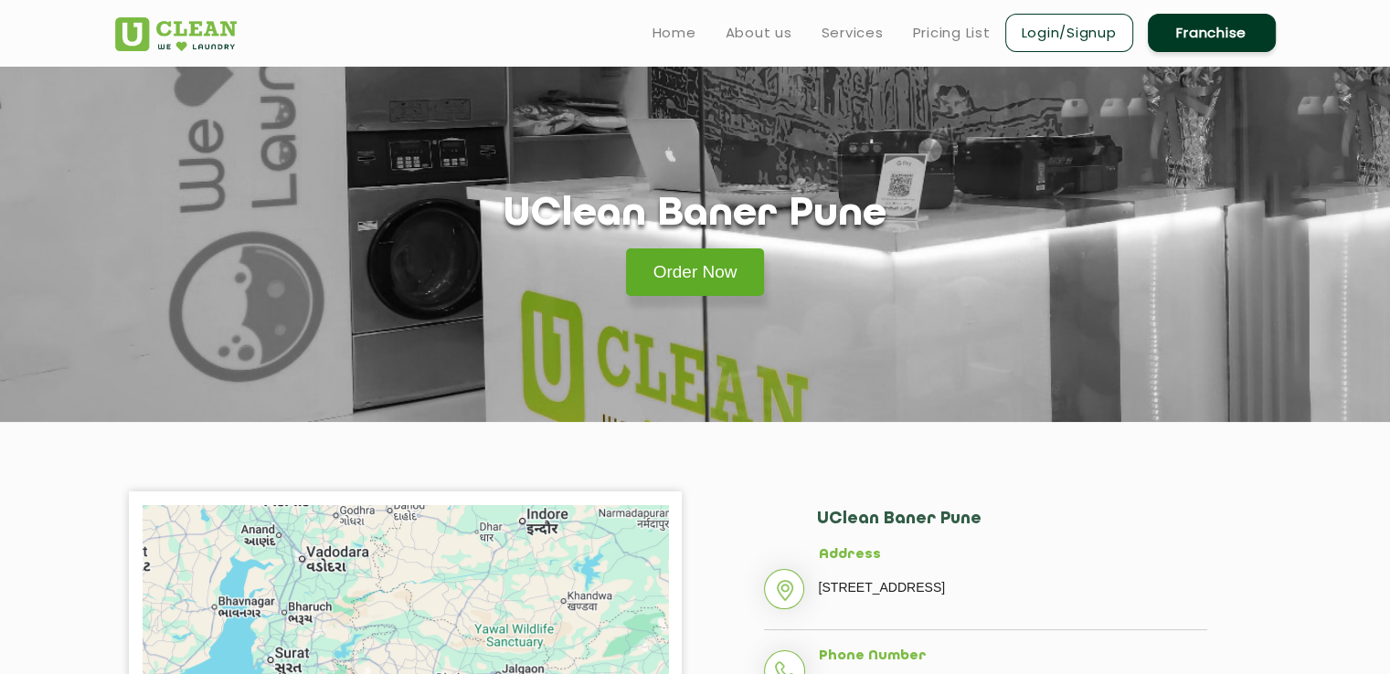
click at [725, 289] on link "Order Now" at bounding box center [695, 273] width 139 height 48
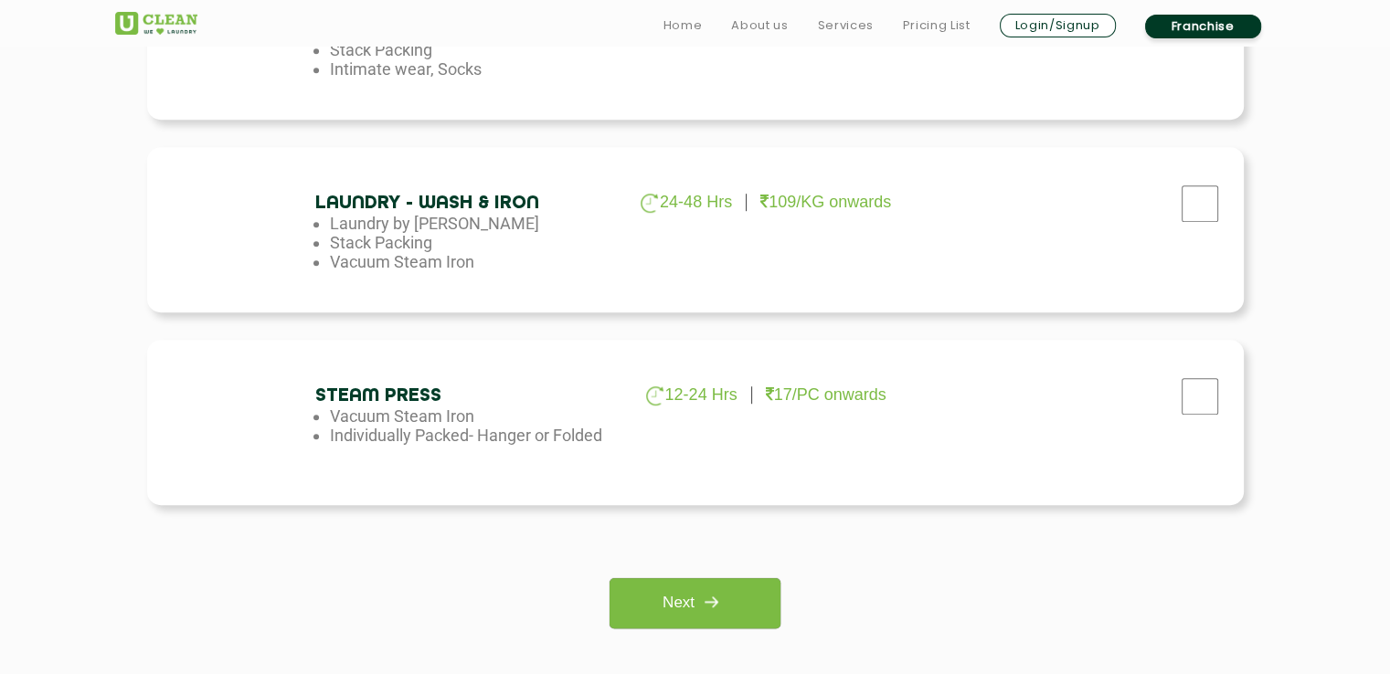
scroll to position [1188, 0]
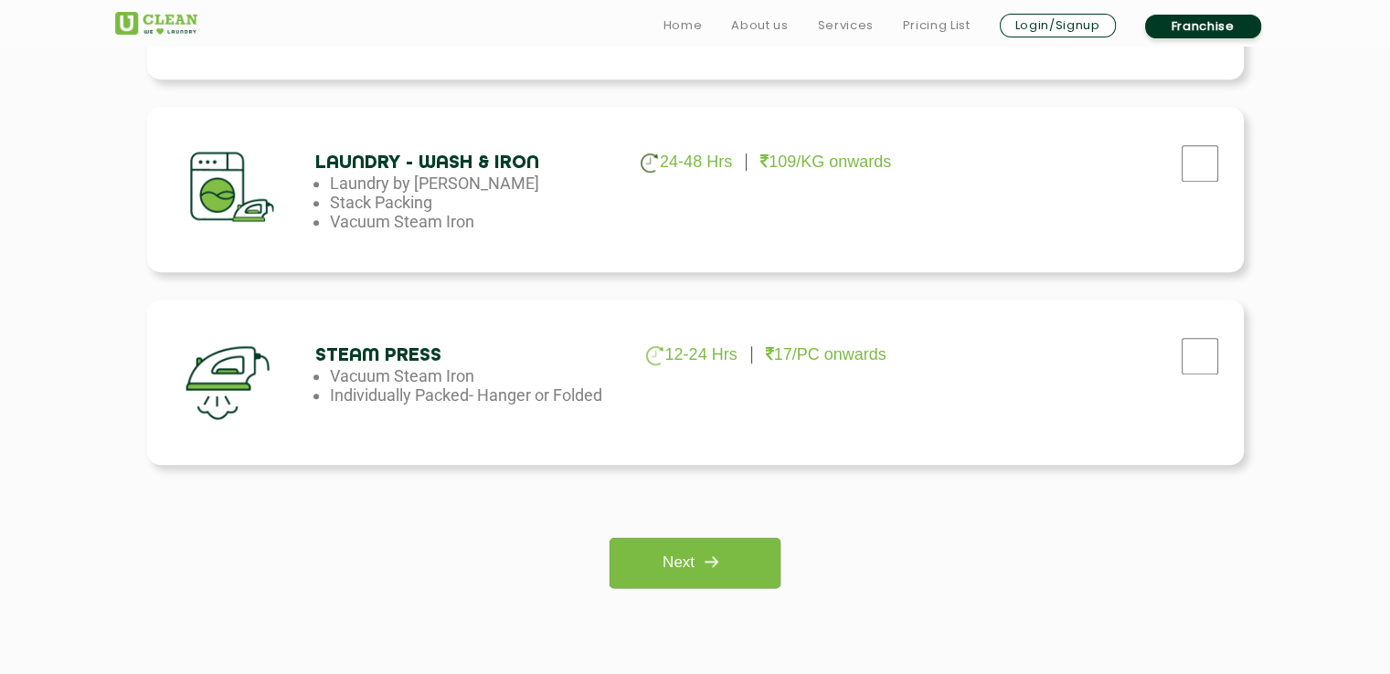
checkbox input "true"
click at [716, 545] on img at bounding box center [710, 561] width 33 height 33
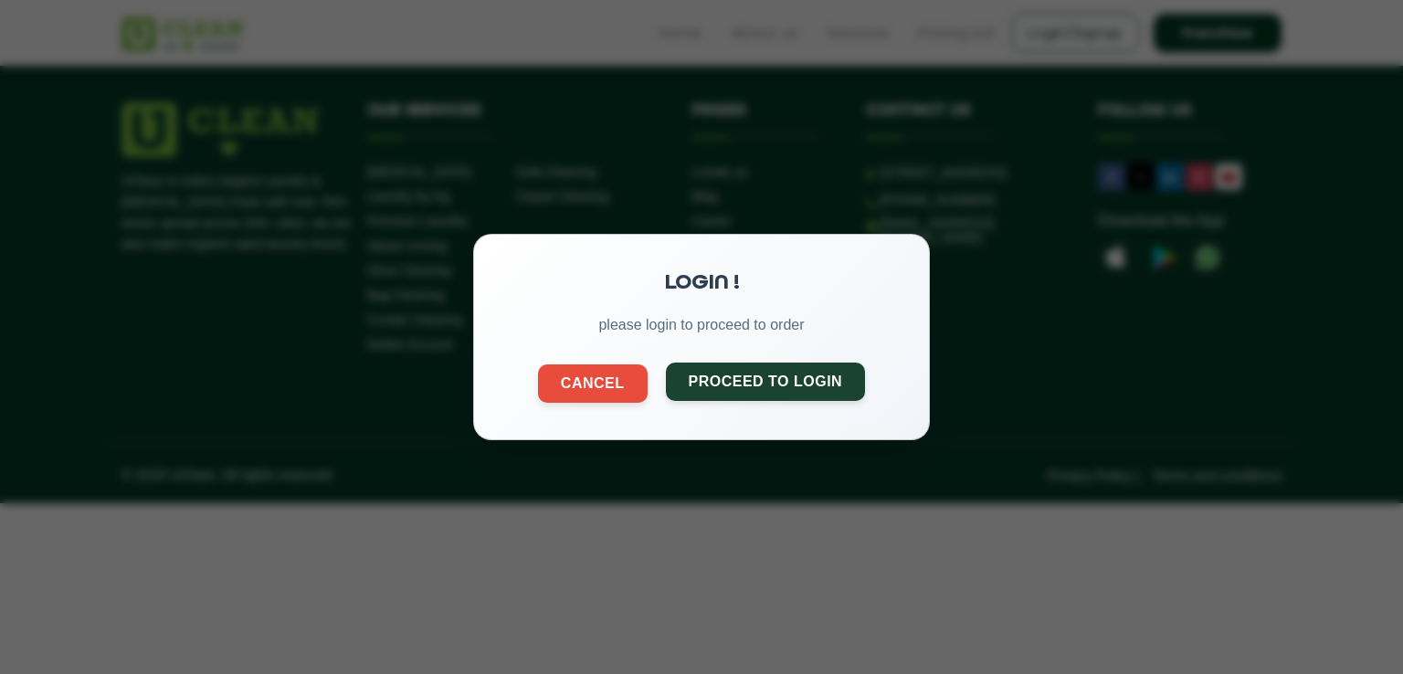
click at [753, 397] on button "Proceed to Login" at bounding box center [766, 382] width 200 height 38
